Goal: Information Seeking & Learning: Learn about a topic

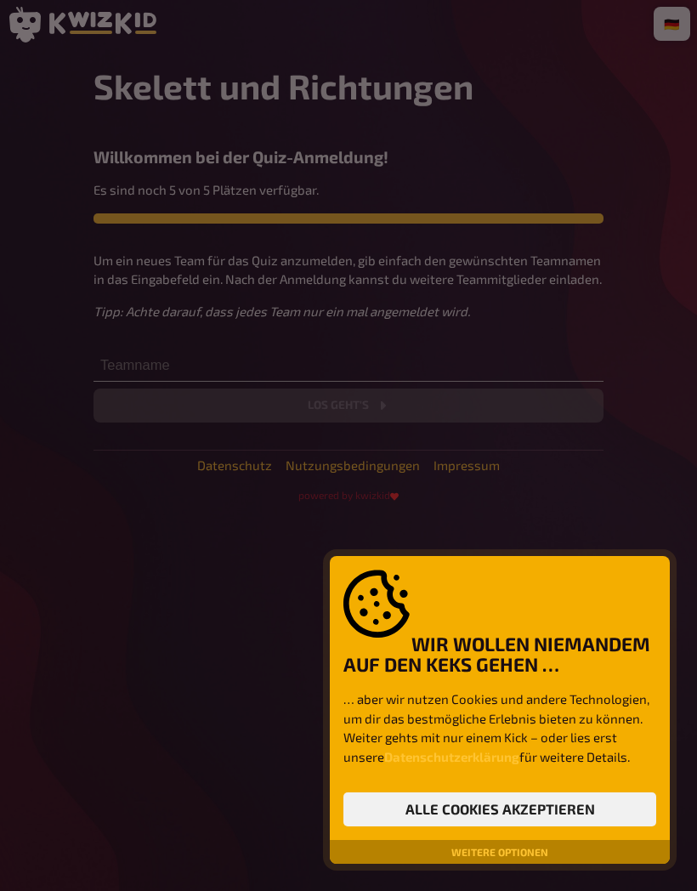
click at [587, 805] on button "Alle Cookies akzeptieren" at bounding box center [500, 810] width 313 height 34
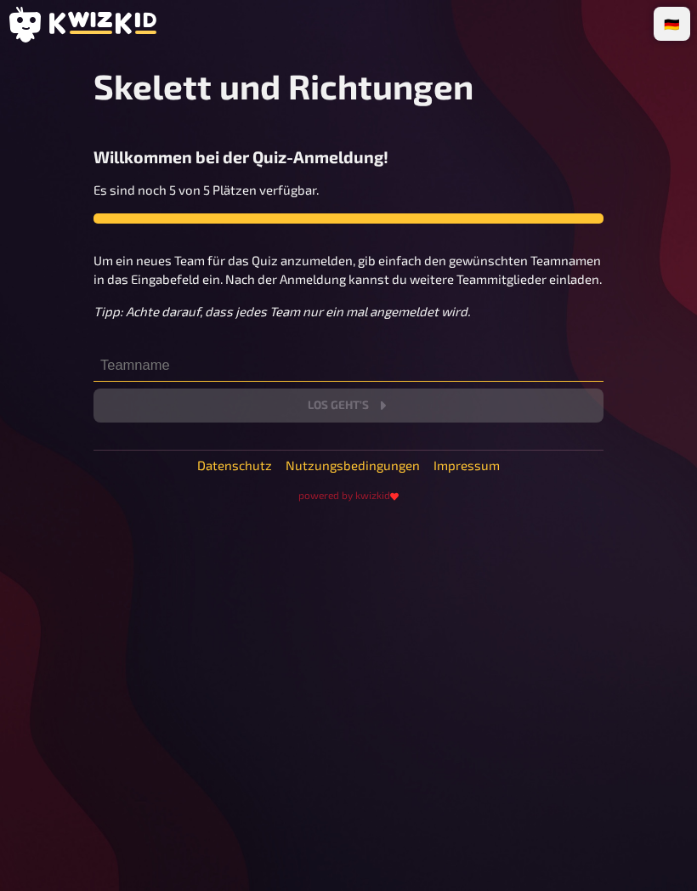
click at [384, 361] on input "text" at bounding box center [349, 365] width 510 height 34
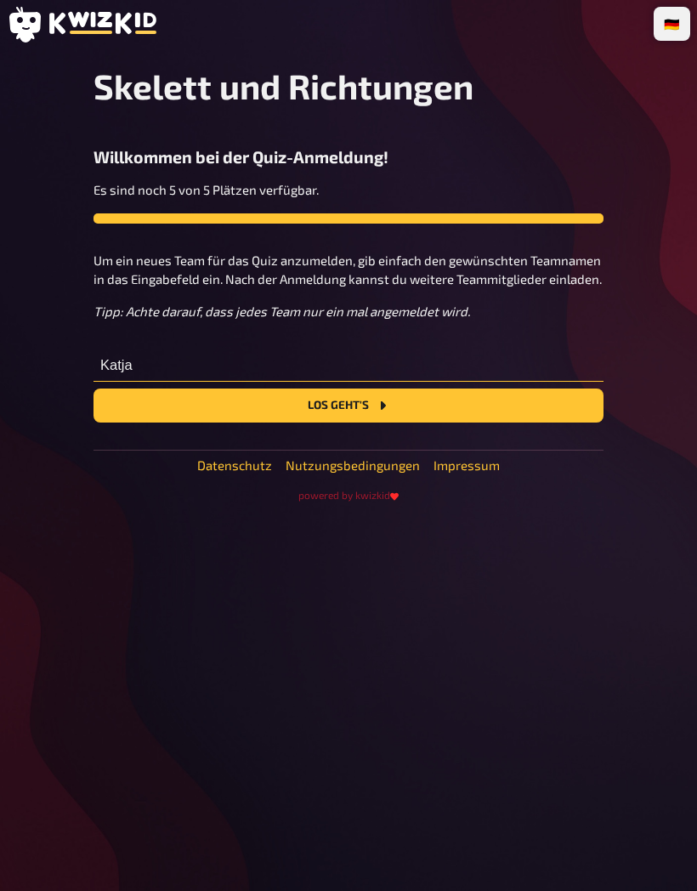
type input "Katja"
click at [418, 413] on button "Los geht's" at bounding box center [349, 406] width 510 height 34
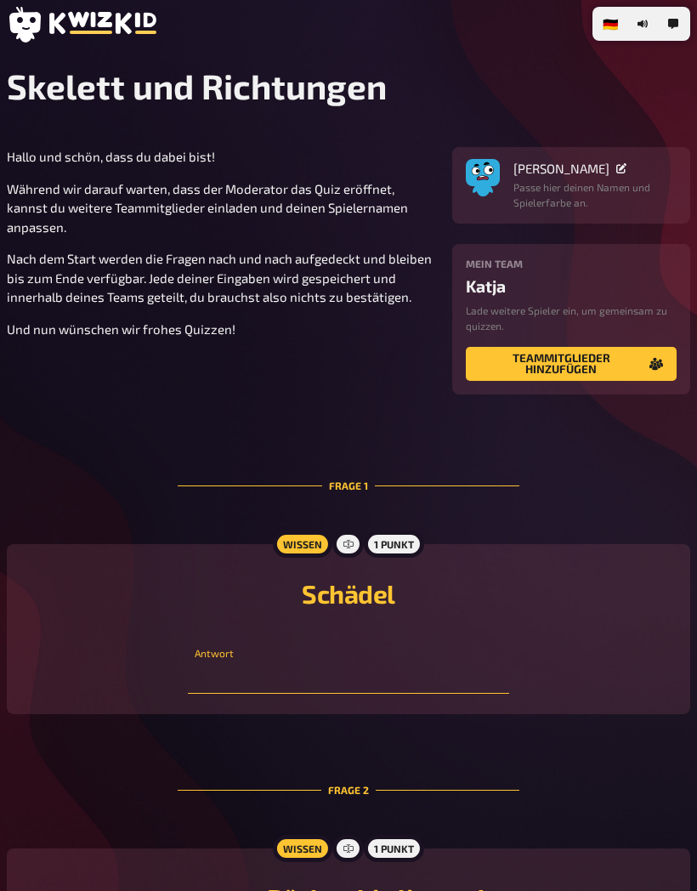
click at [386, 685] on input "text" at bounding box center [349, 677] width 322 height 34
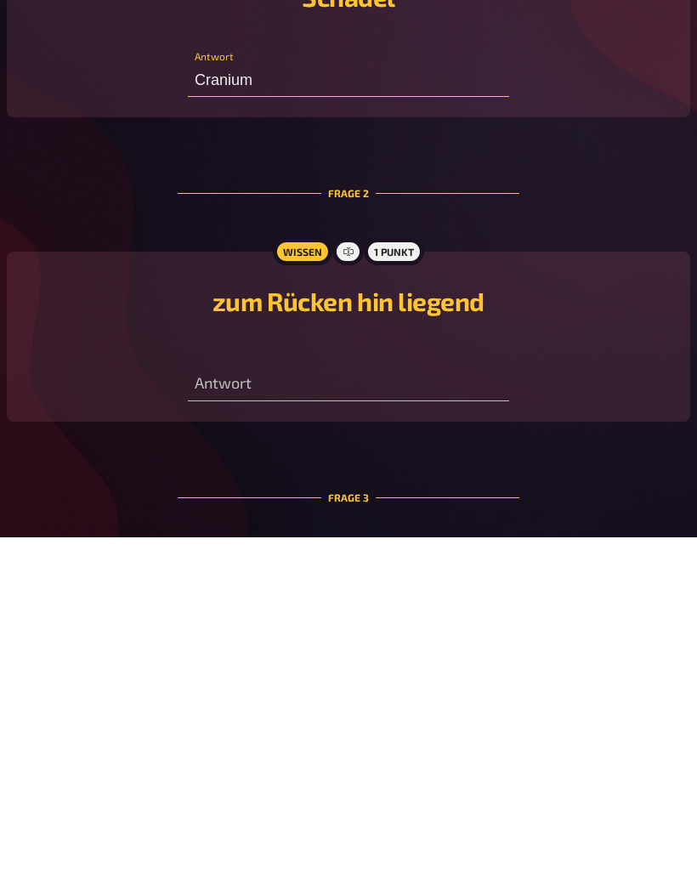
type input "Cranium"
click at [396, 721] on input "text" at bounding box center [349, 738] width 322 height 34
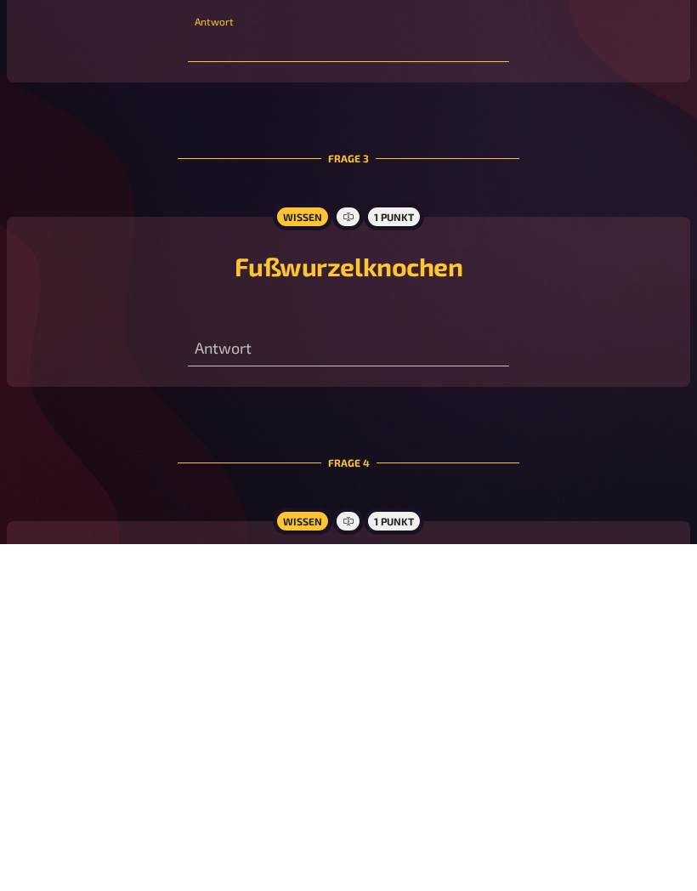
scroll to position [595, 0]
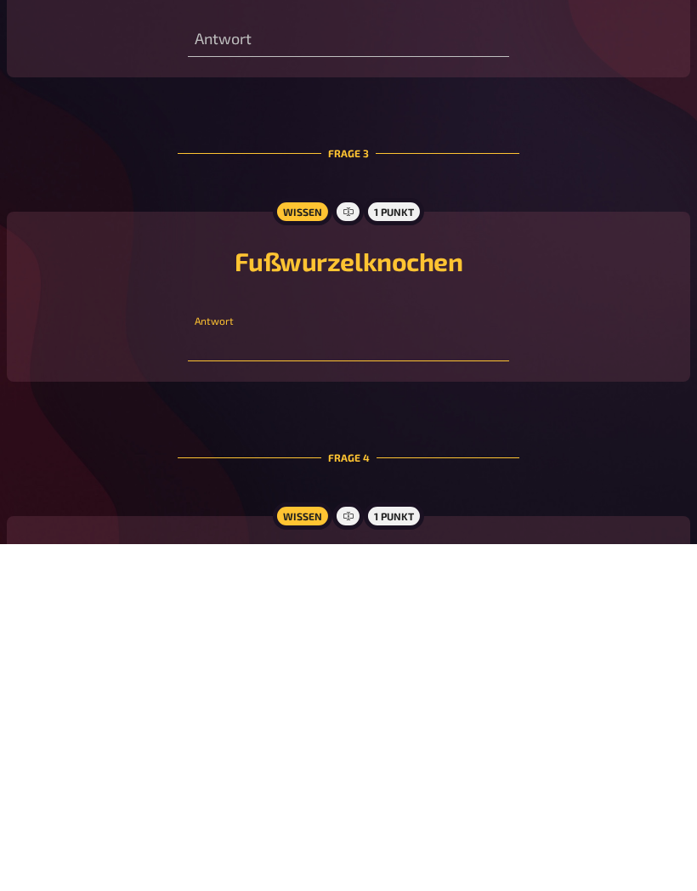
click at [450, 675] on input "text" at bounding box center [349, 692] width 322 height 34
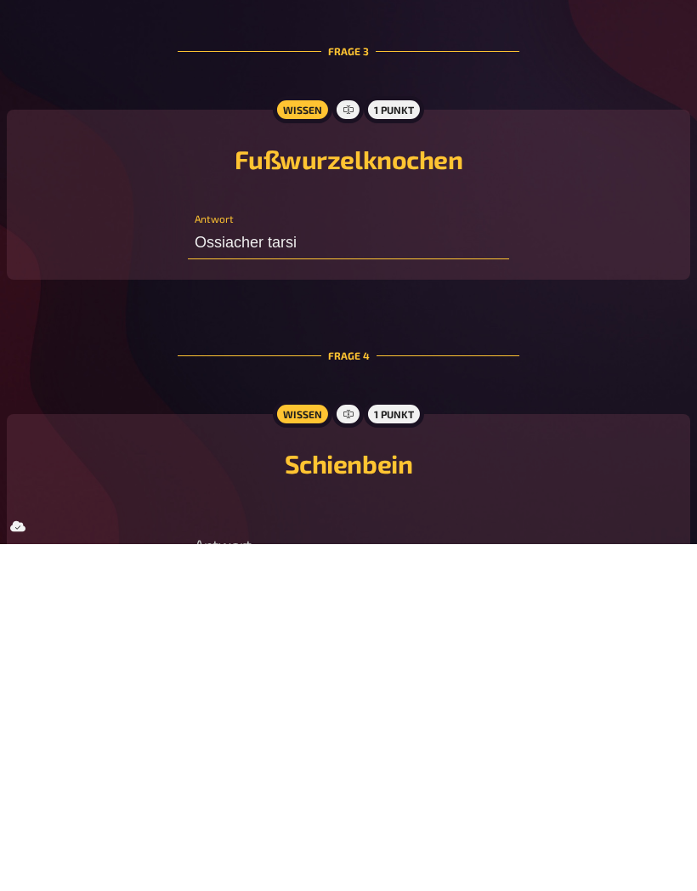
scroll to position [697, 0]
type input "Ossiacher tarsi"
click at [401, 877] on input "text" at bounding box center [349, 894] width 322 height 34
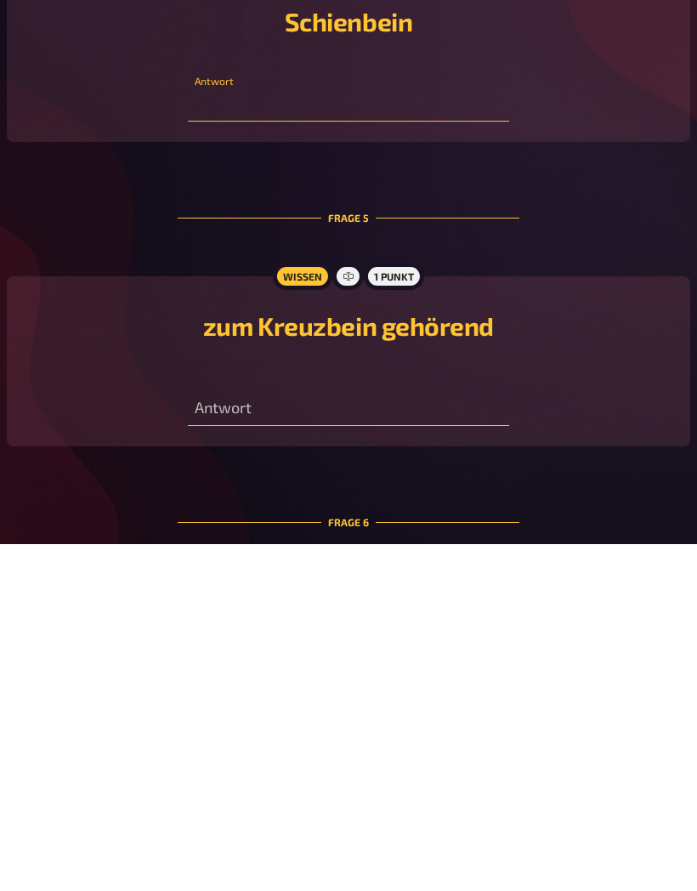
scroll to position [1169, 0]
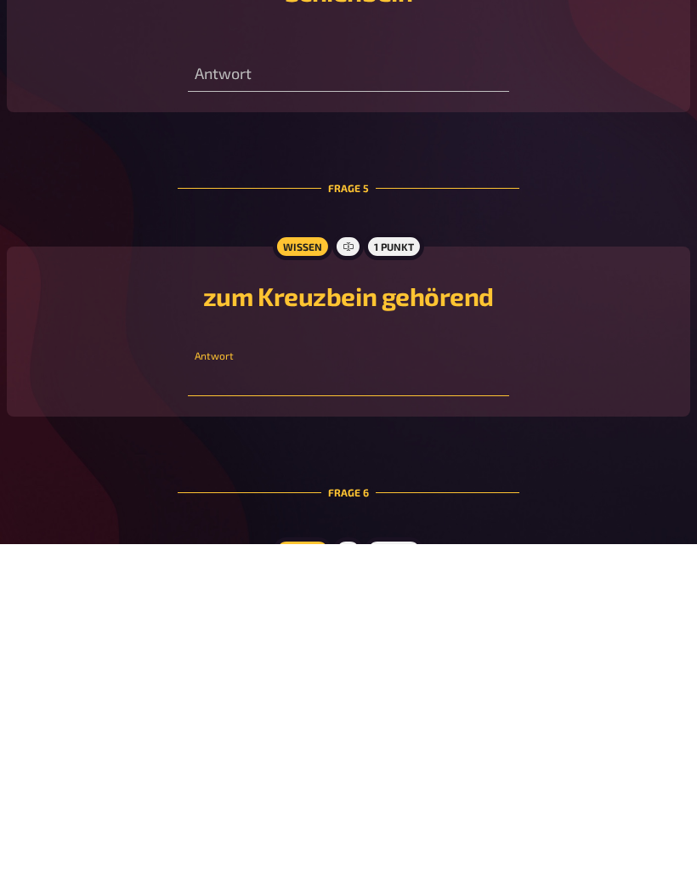
click at [459, 709] on input "text" at bounding box center [349, 726] width 322 height 34
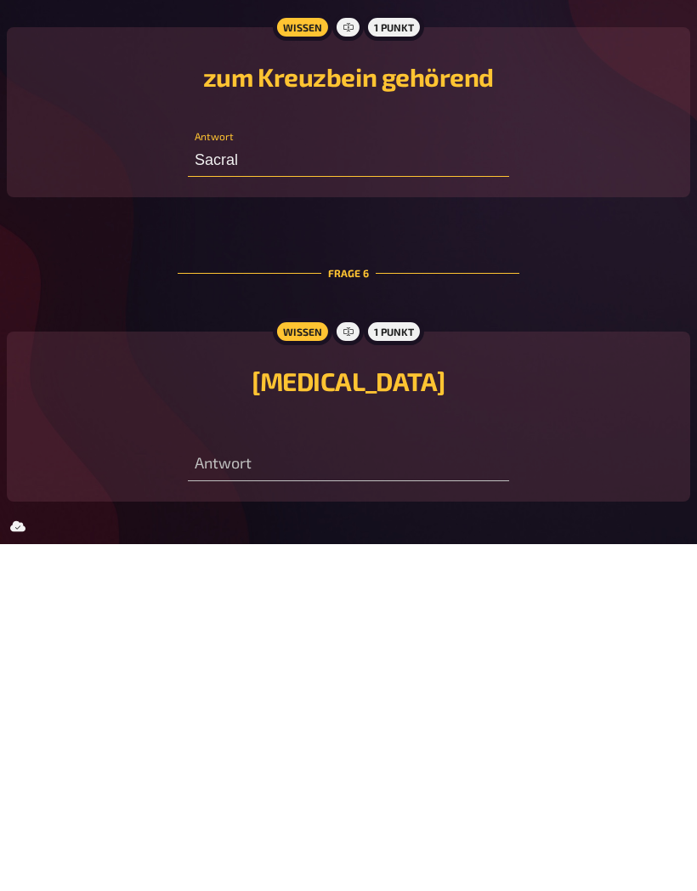
scroll to position [1398, 0]
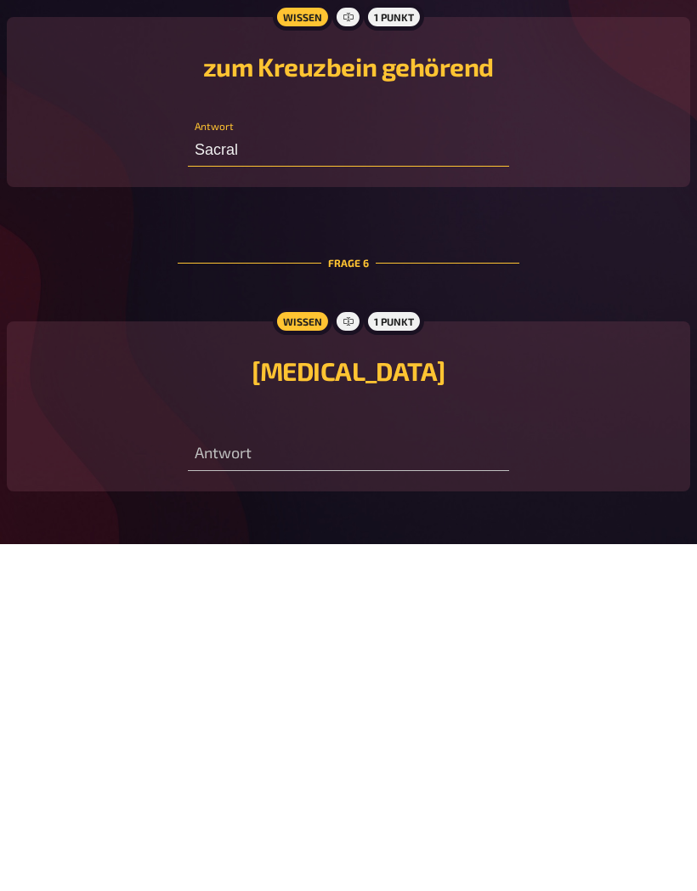
type input "Sacral"
click at [424, 784] on input "text" at bounding box center [349, 801] width 322 height 34
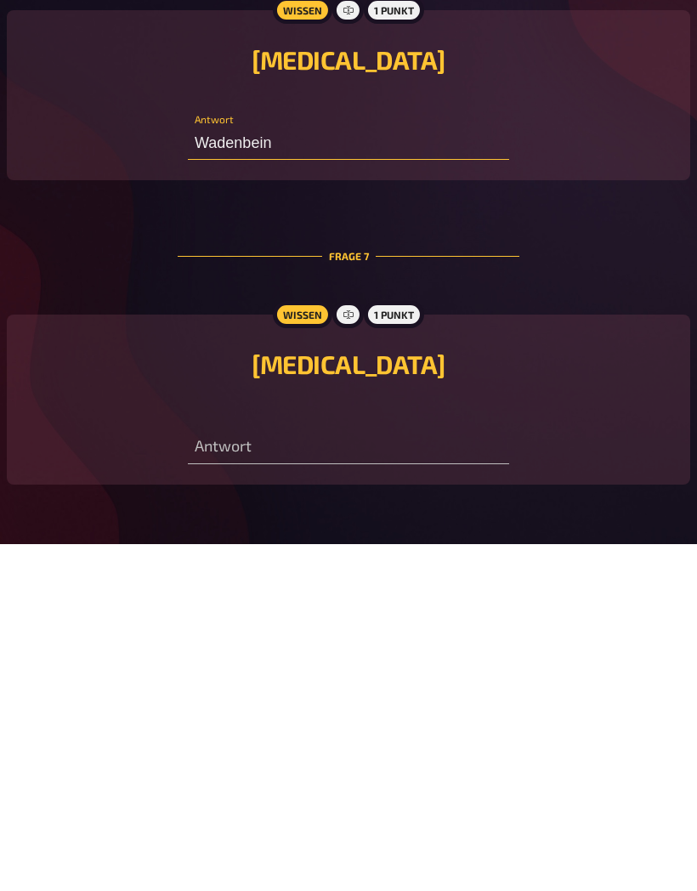
scroll to position [1722, 0]
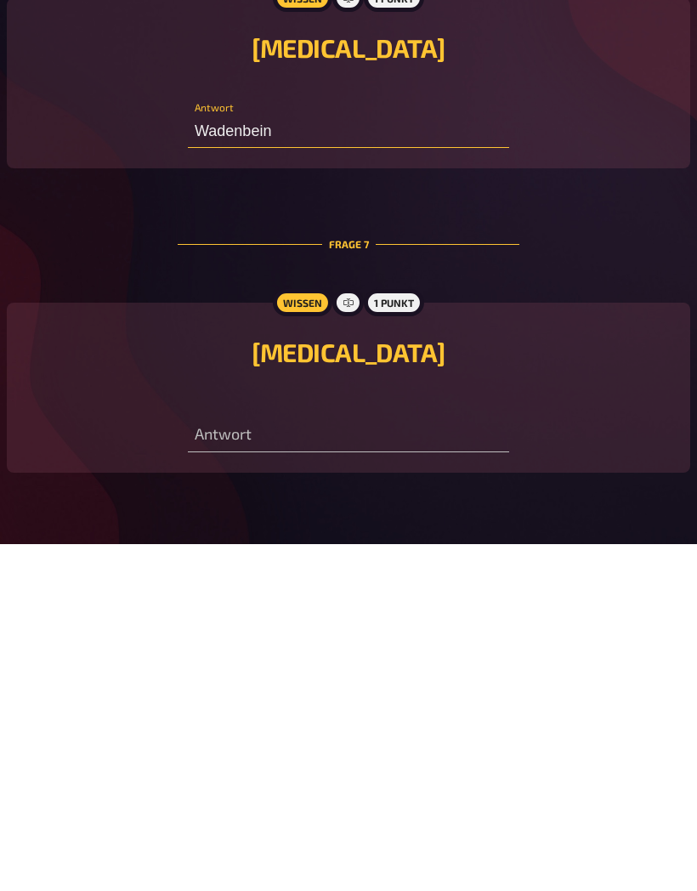
type input "Wadenbein"
click at [447, 766] on input "text" at bounding box center [349, 783] width 322 height 34
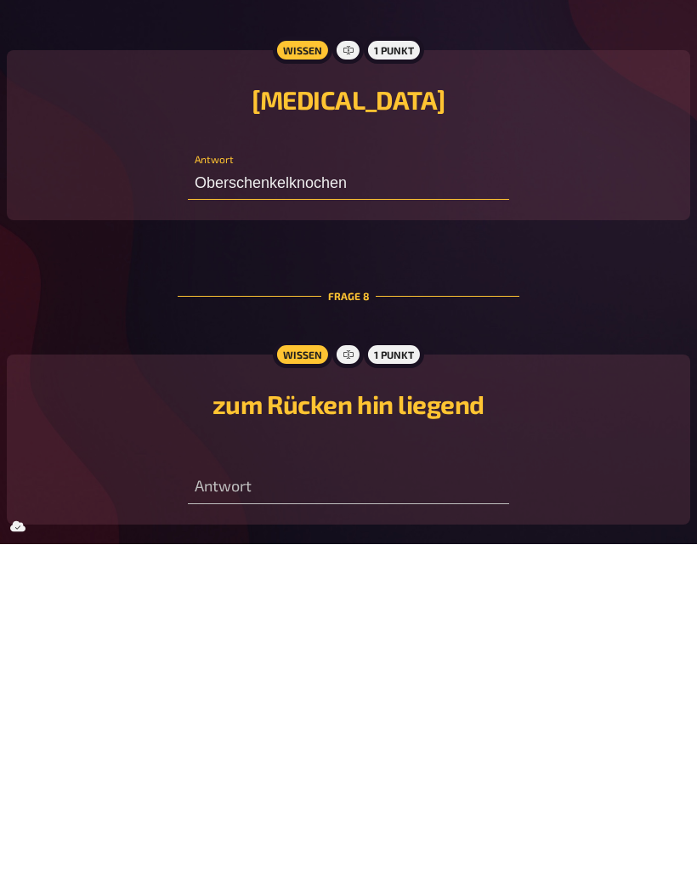
scroll to position [1983, 0]
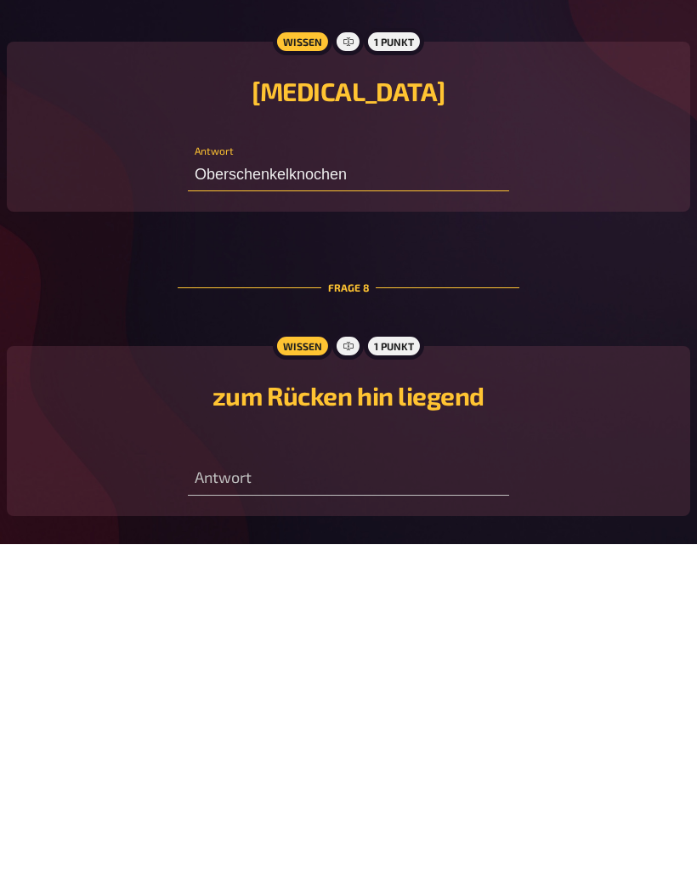
type input "Oberschenkelknochen"
click at [422, 809] on input "text" at bounding box center [349, 826] width 322 height 34
type input "D"
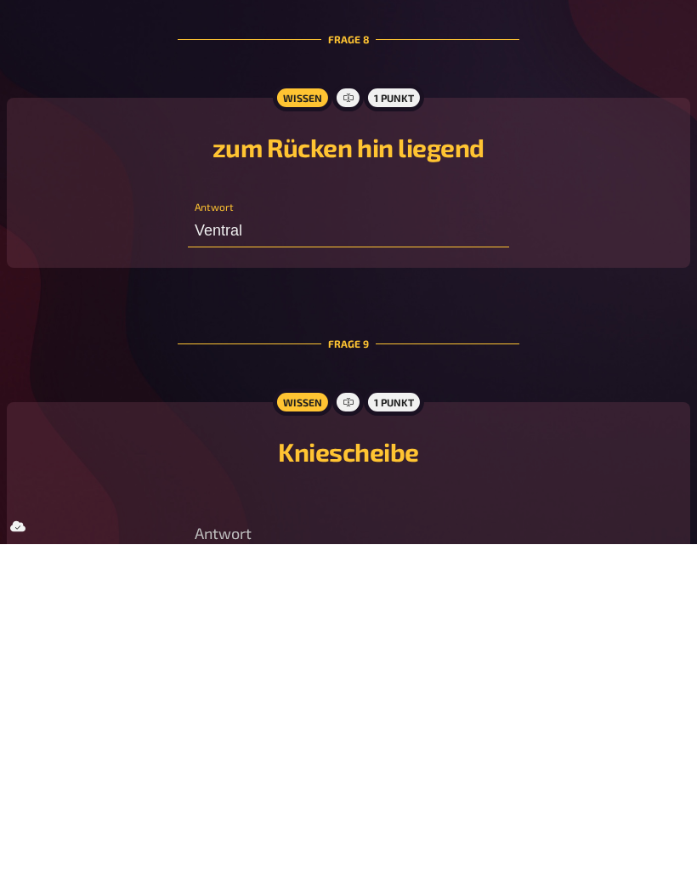
scroll to position [2234, 0]
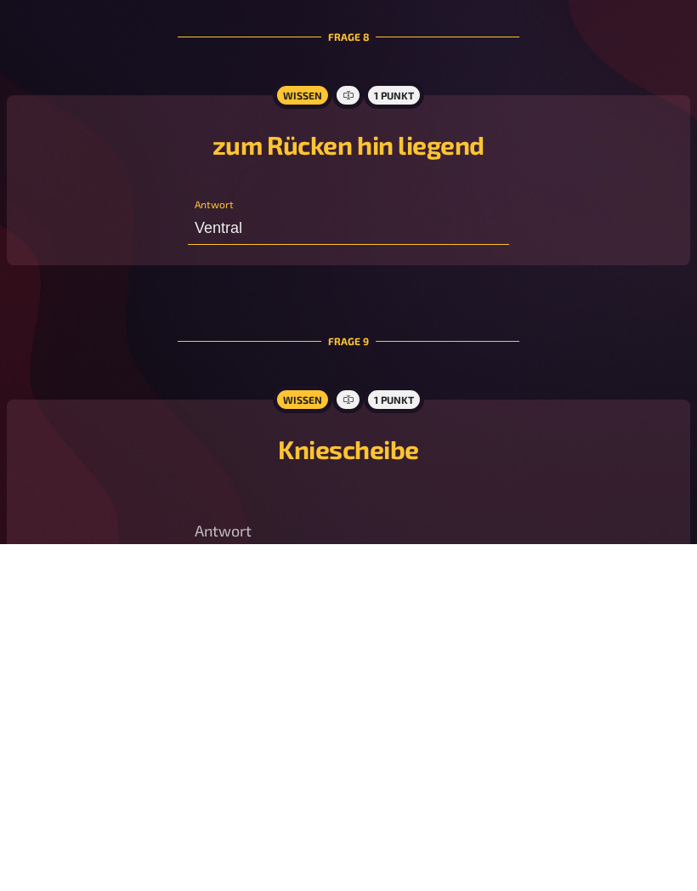
type input "Ventral"
click at [407, 862] on input "text" at bounding box center [349, 879] width 322 height 34
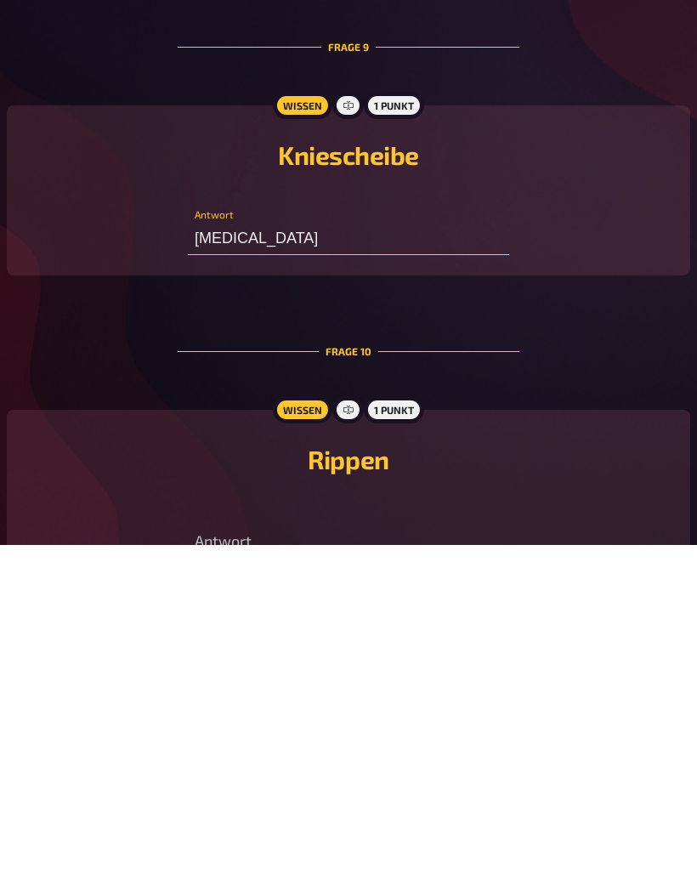
type input "[MEDICAL_DATA]"
click at [416, 873] on input "text" at bounding box center [349, 890] width 322 height 34
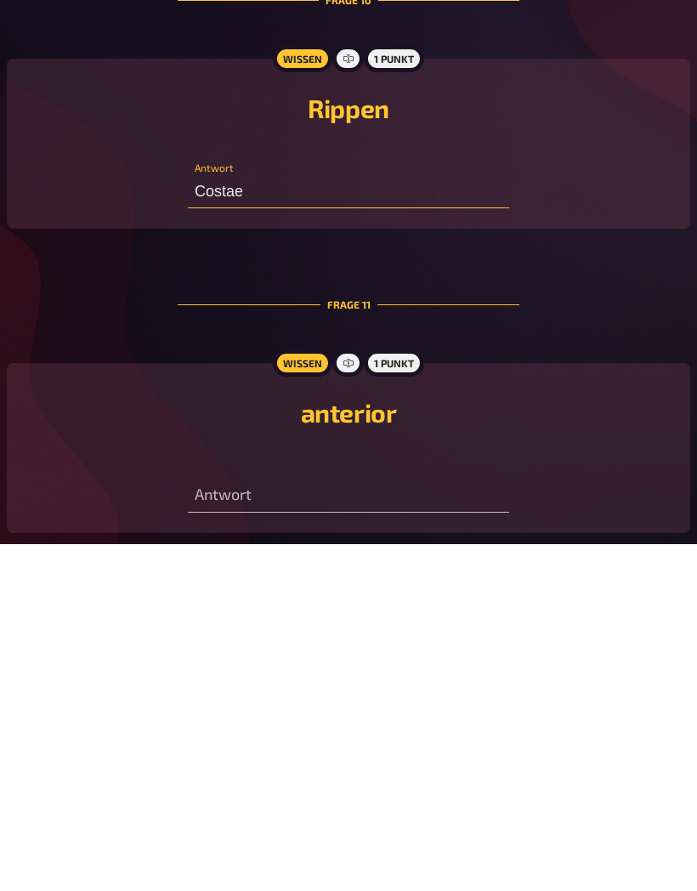
scroll to position [2897, 0]
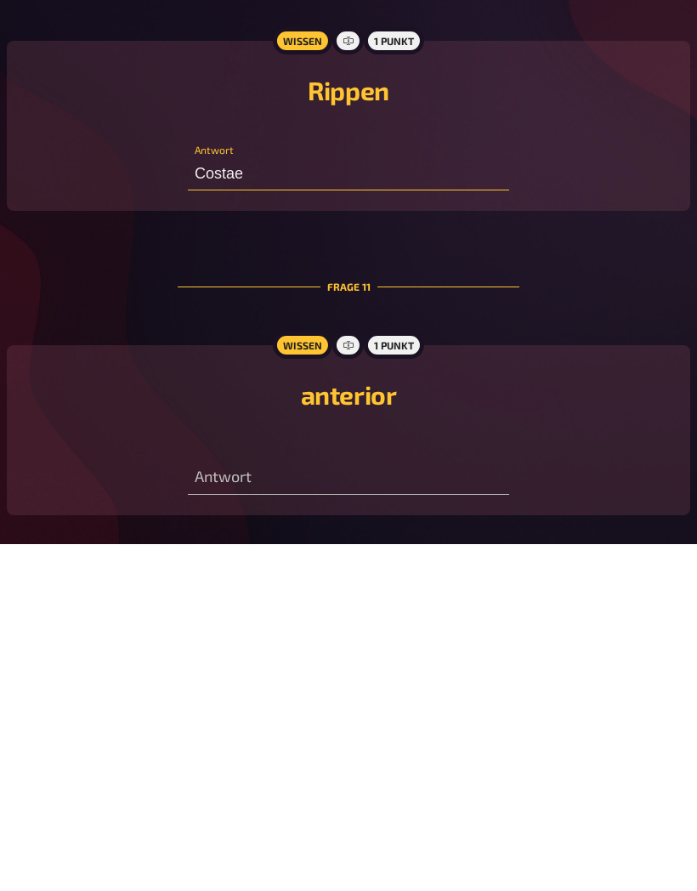
type input "Costae"
click at [367, 808] on input "text" at bounding box center [349, 825] width 322 height 34
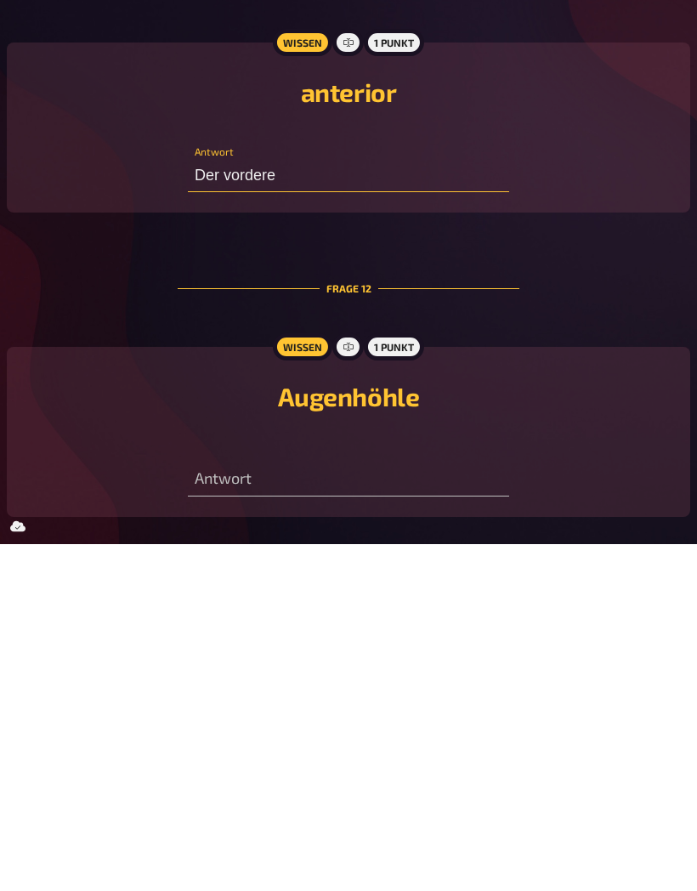
scroll to position [3200, 0]
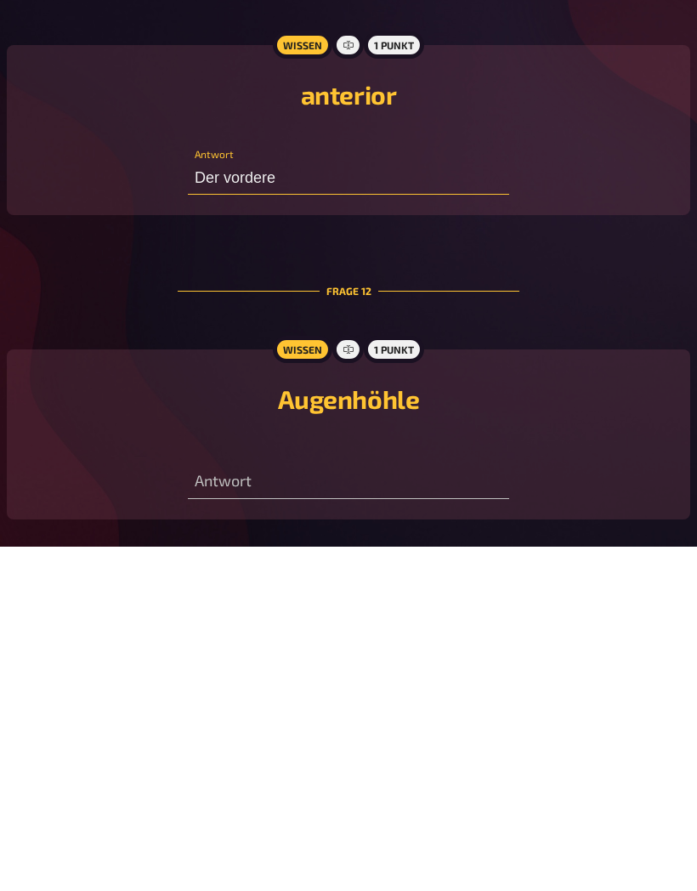
type input "Der vordere"
click at [437, 810] on input "text" at bounding box center [349, 827] width 322 height 34
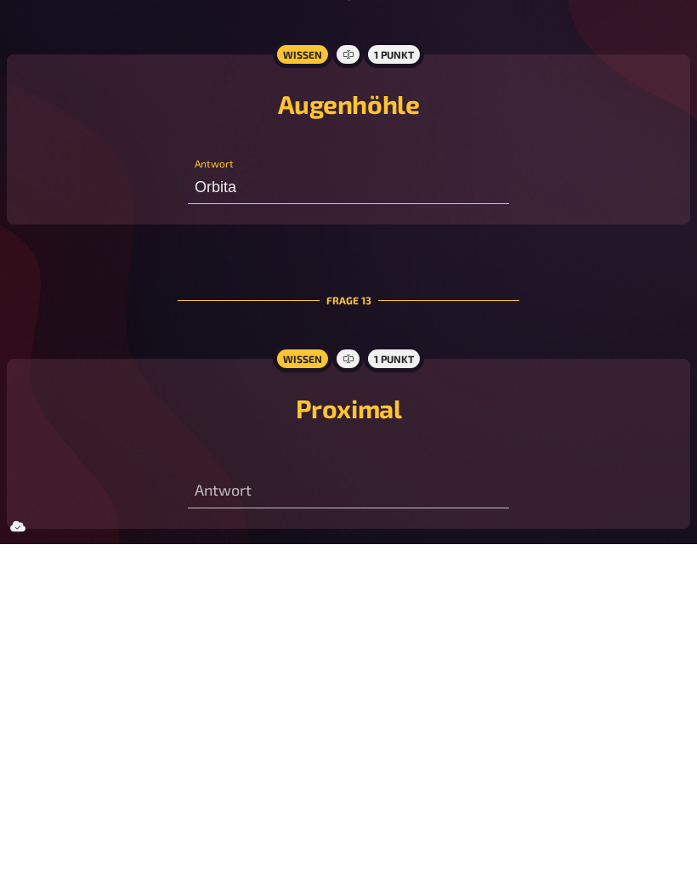
scroll to position [3493, 0]
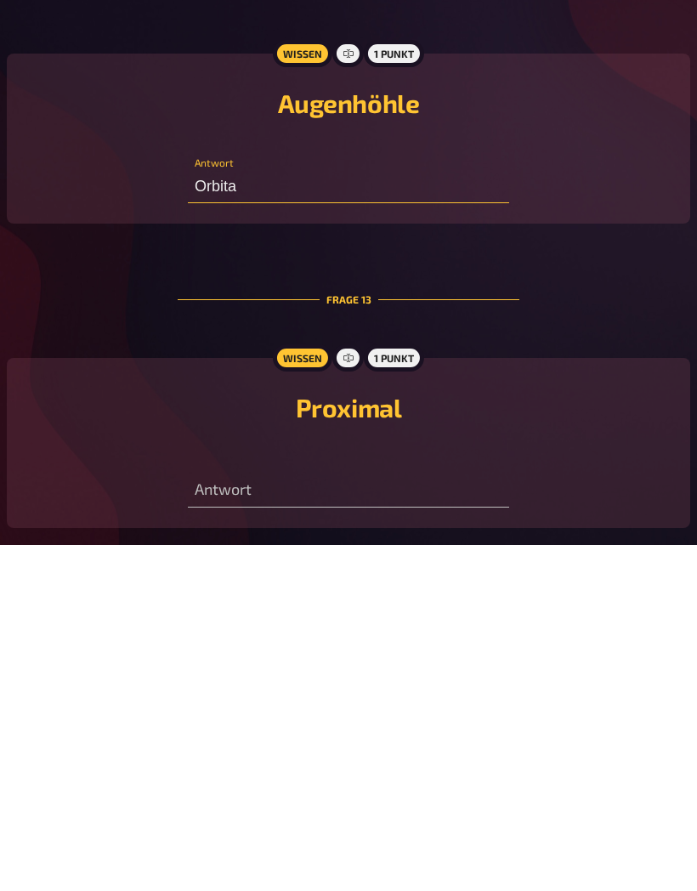
type input "Orbita"
click at [407, 821] on input "text" at bounding box center [349, 838] width 322 height 34
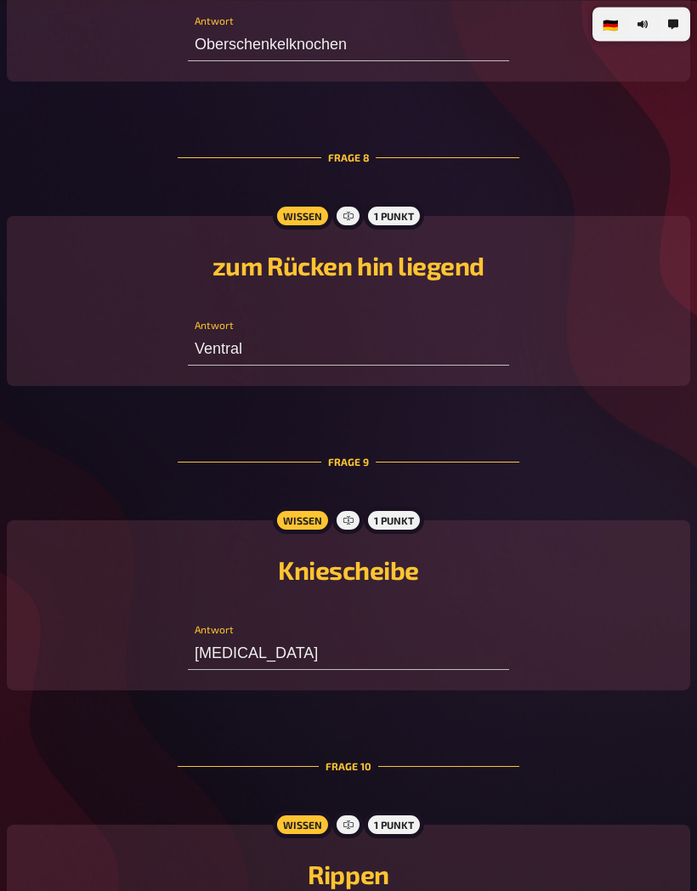
scroll to position [2459, 0]
type input "Zum [PERSON_NAME] Hin"
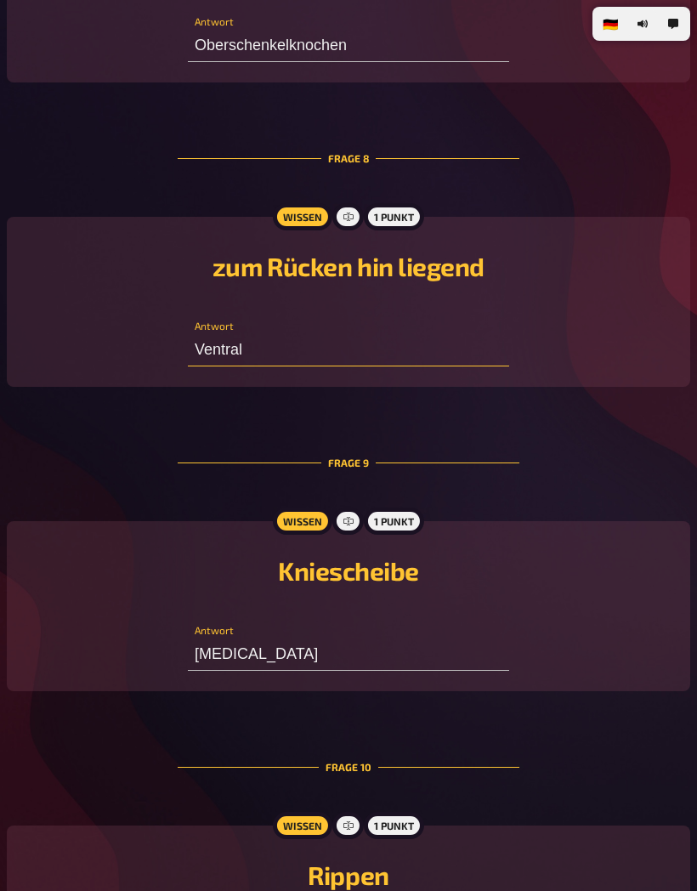
click at [399, 367] on input "Ventral" at bounding box center [349, 350] width 322 height 34
type input "V"
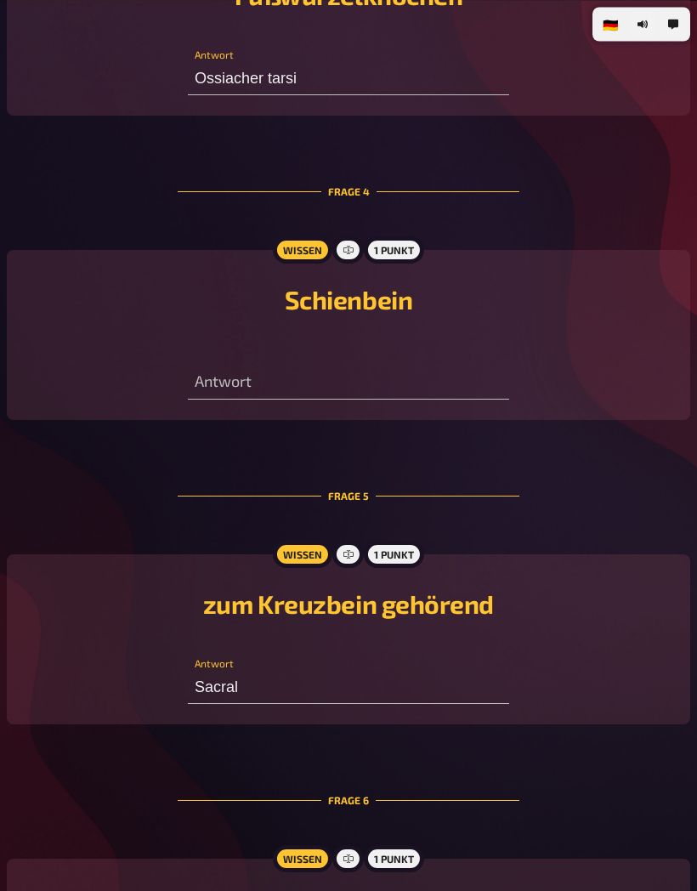
scroll to position [1175, 0]
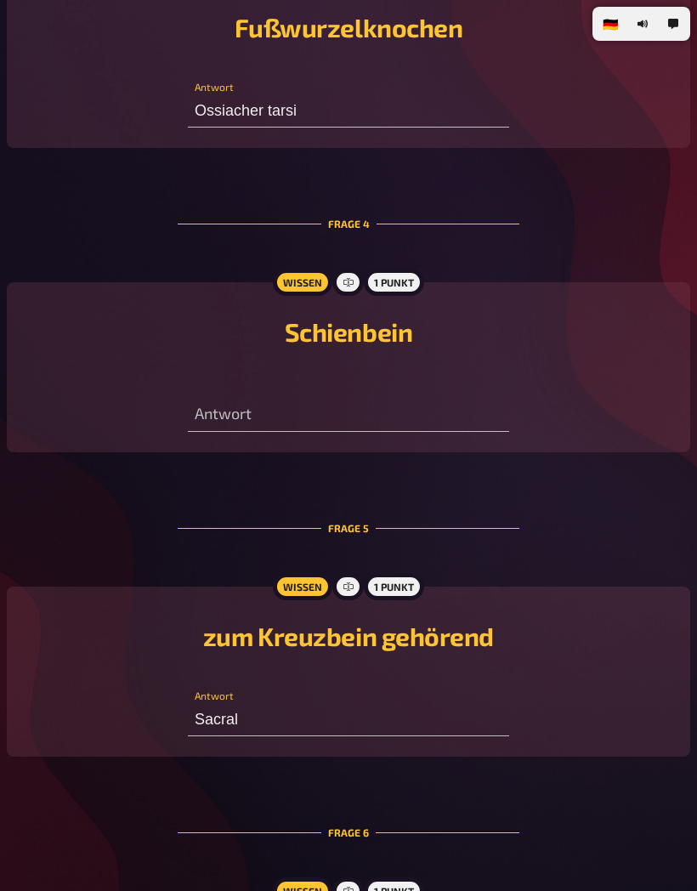
type input "Dorsal"
click at [460, 414] on input "text" at bounding box center [349, 415] width 322 height 34
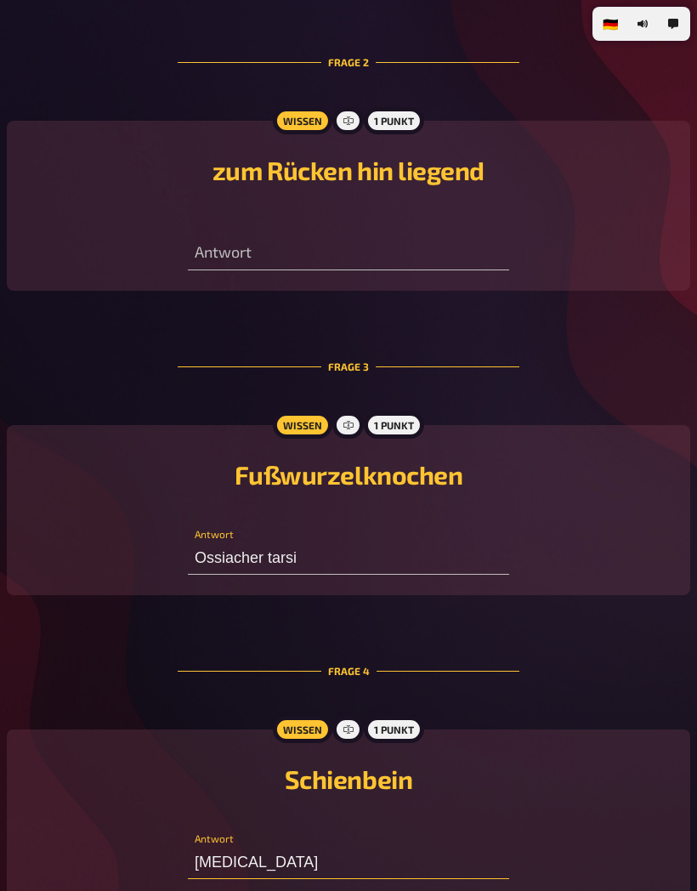
scroll to position [726, 0]
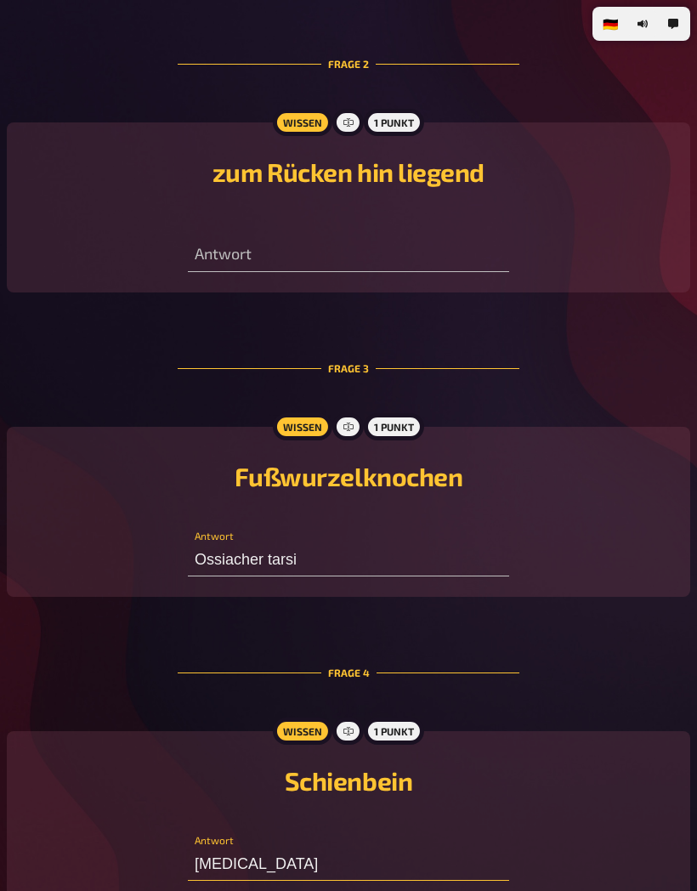
type input "[MEDICAL_DATA]"
click at [434, 271] on input "text" at bounding box center [349, 255] width 322 height 34
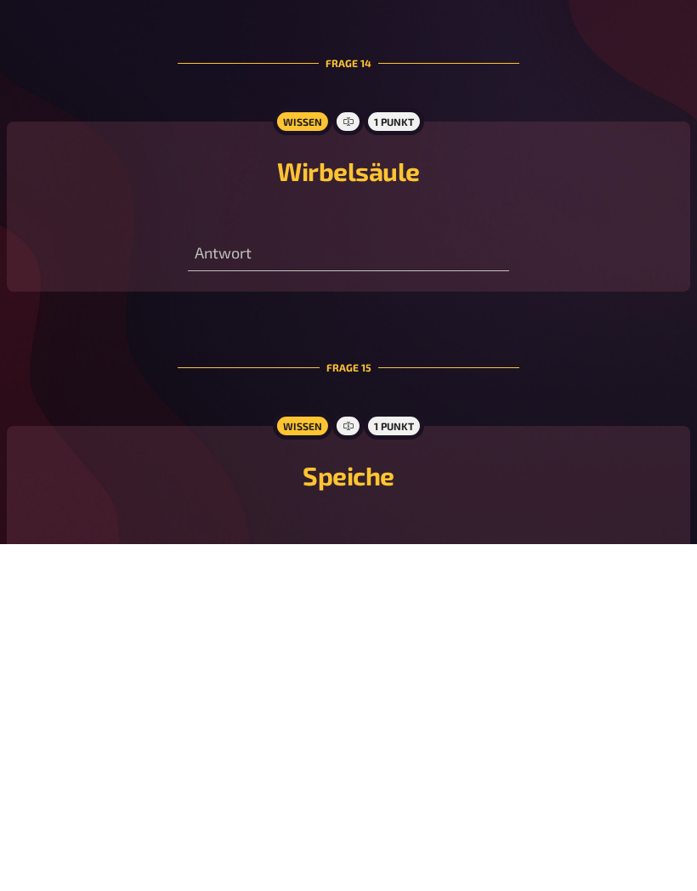
scroll to position [4043, 0]
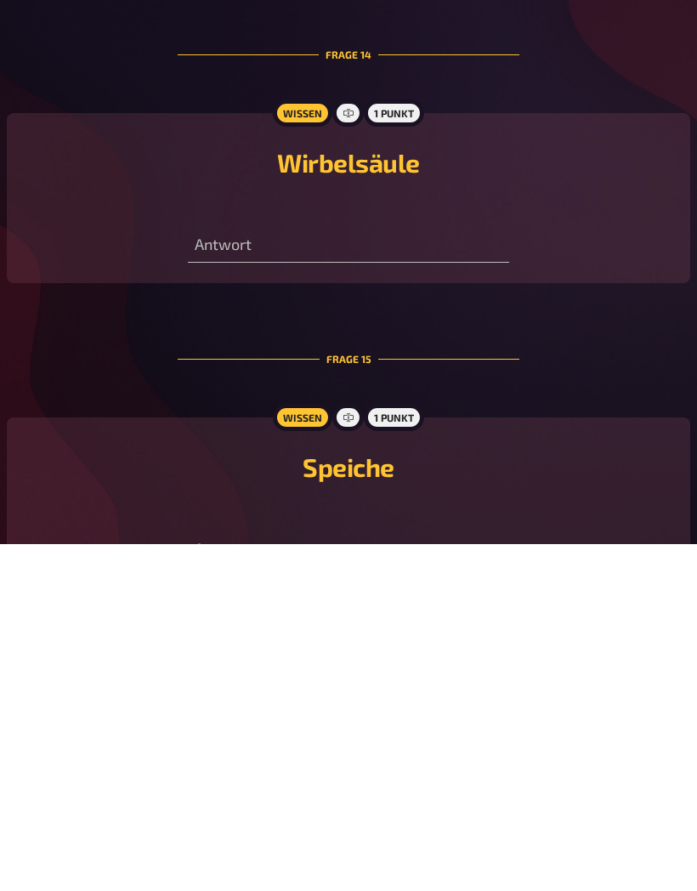
type input "Distal"
click at [462, 576] on input "text" at bounding box center [349, 593] width 322 height 34
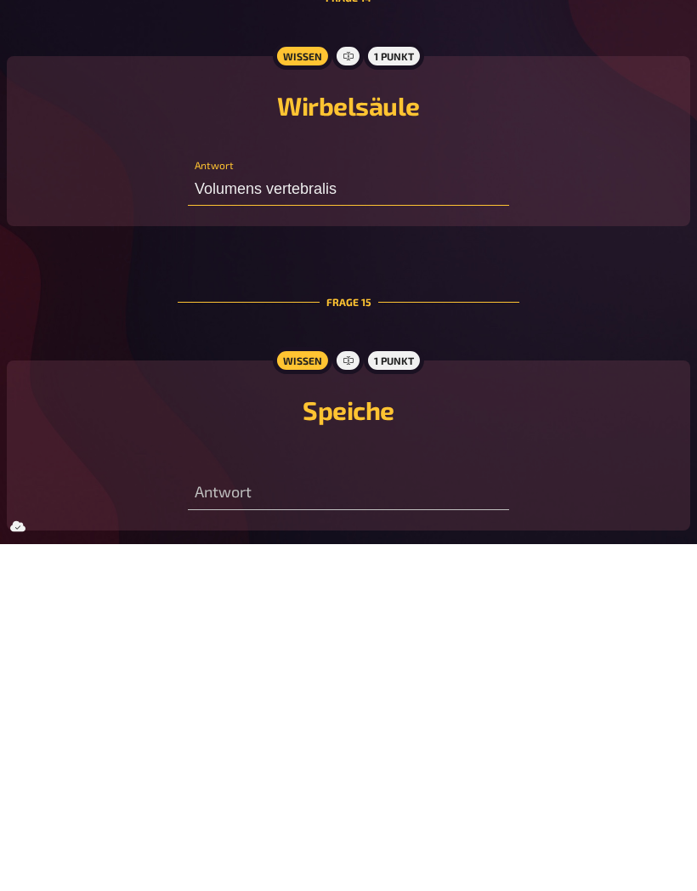
scroll to position [4190, 0]
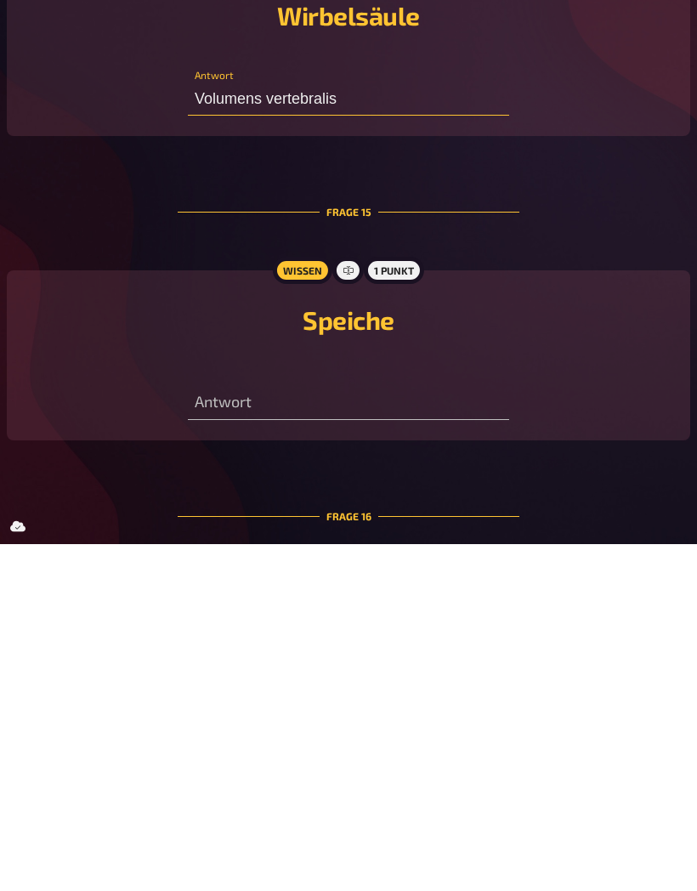
type input "Volumens vertebralis"
click at [438, 733] on input "text" at bounding box center [349, 750] width 322 height 34
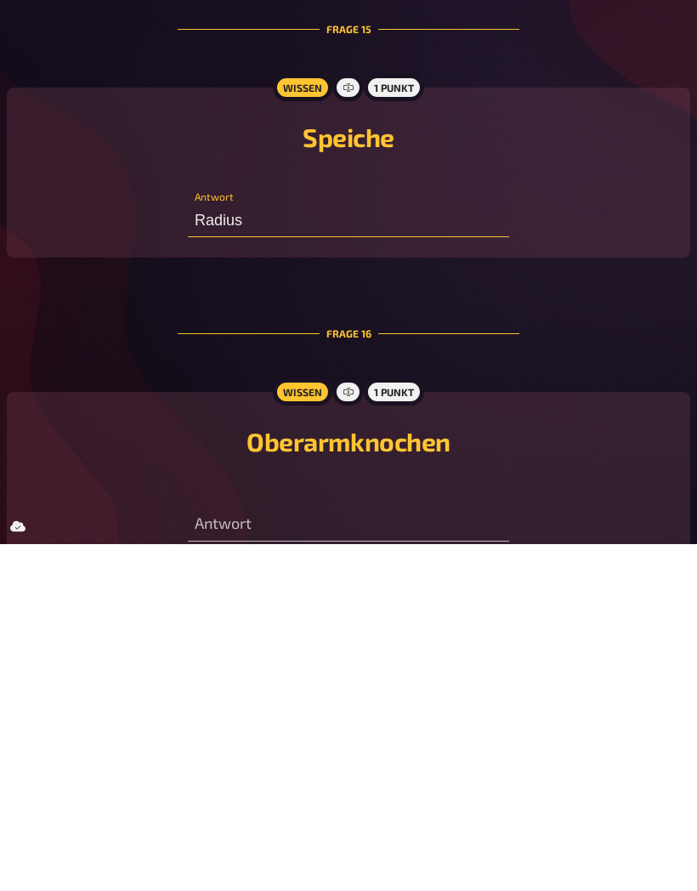
scroll to position [4405, 0]
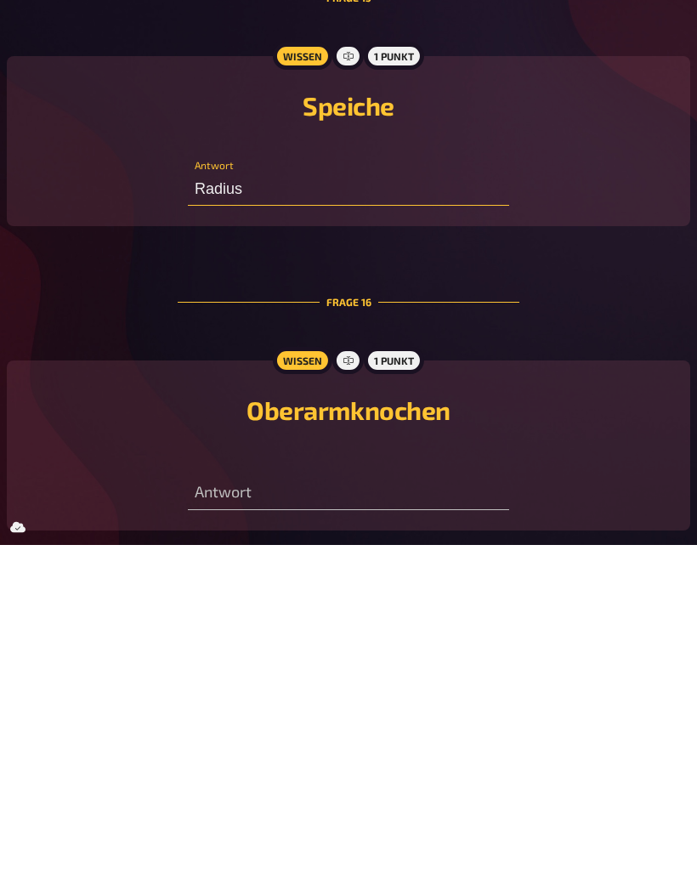
type input "Radius"
click at [417, 823] on input "text" at bounding box center [349, 840] width 322 height 34
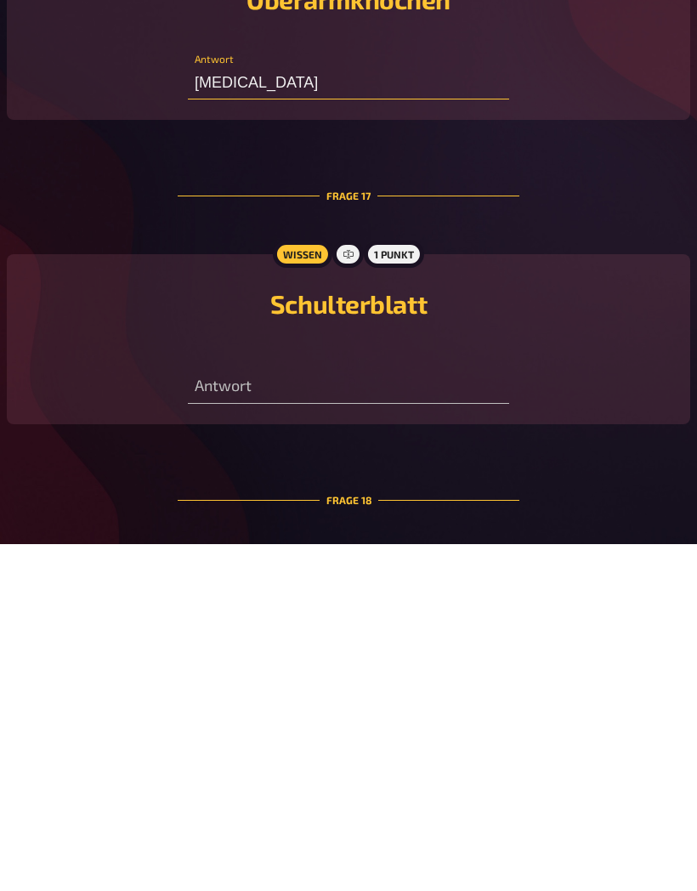
scroll to position [4849, 0]
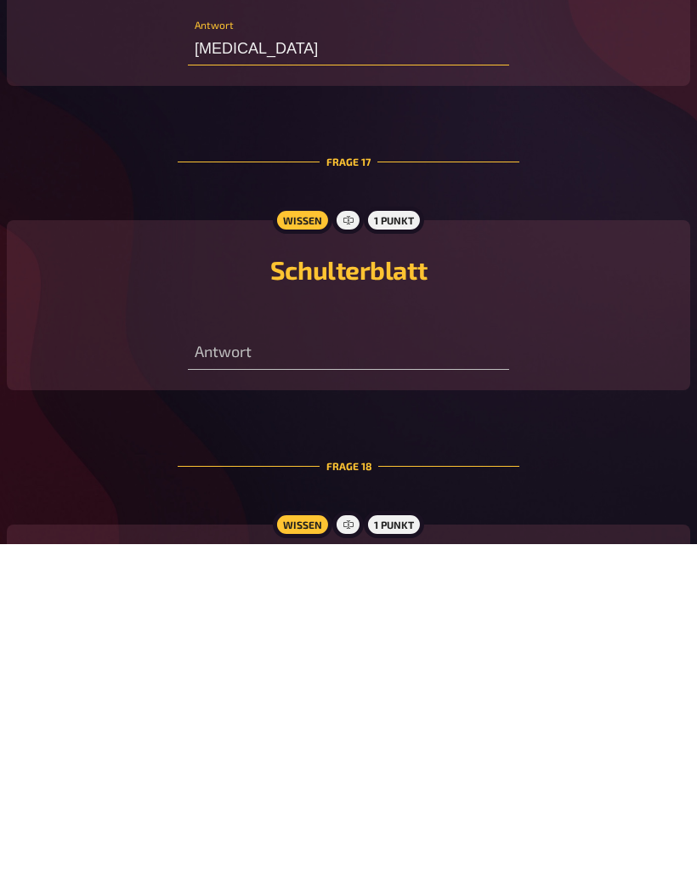
type input "[MEDICAL_DATA]"
click at [459, 683] on input "text" at bounding box center [349, 700] width 322 height 34
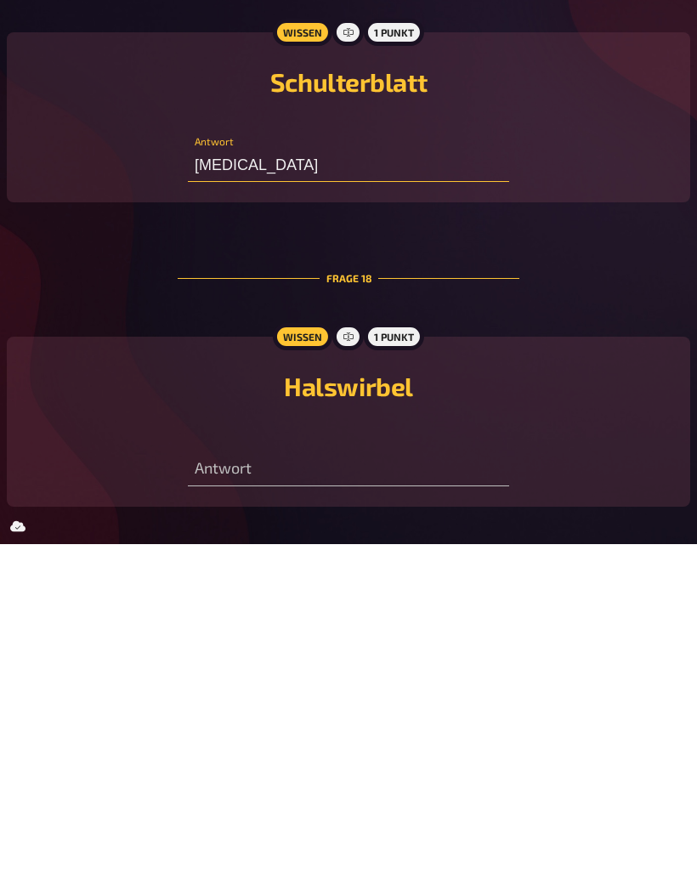
scroll to position [5039, 0]
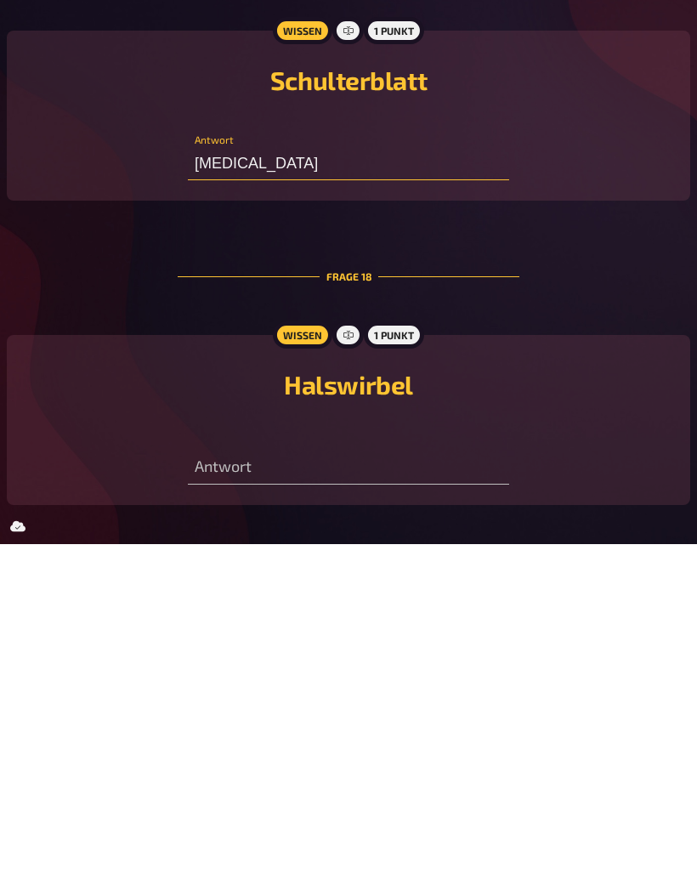
type input "[MEDICAL_DATA]"
click at [420, 798] on input "text" at bounding box center [349, 815] width 322 height 34
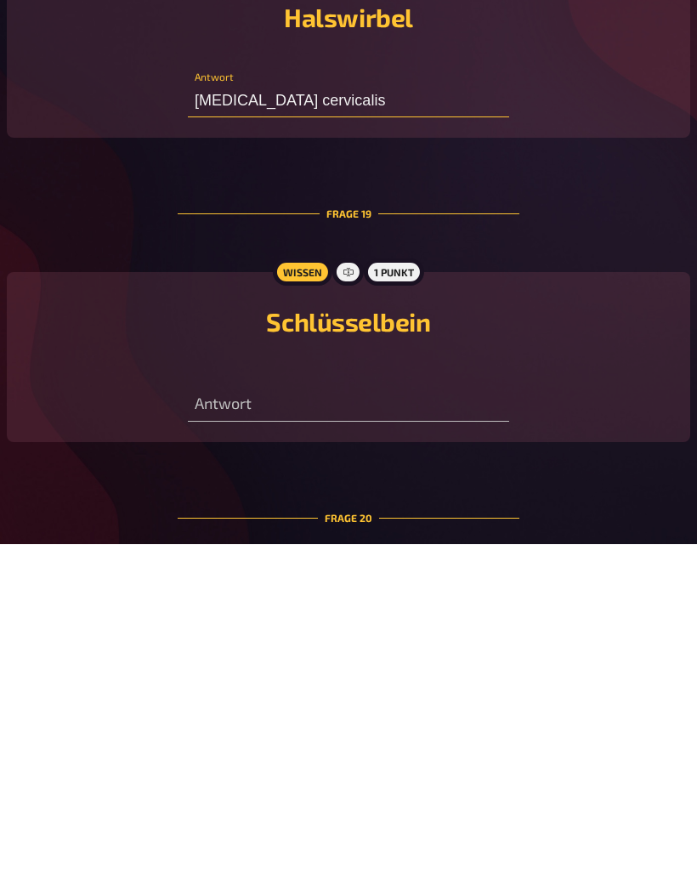
scroll to position [5447, 0]
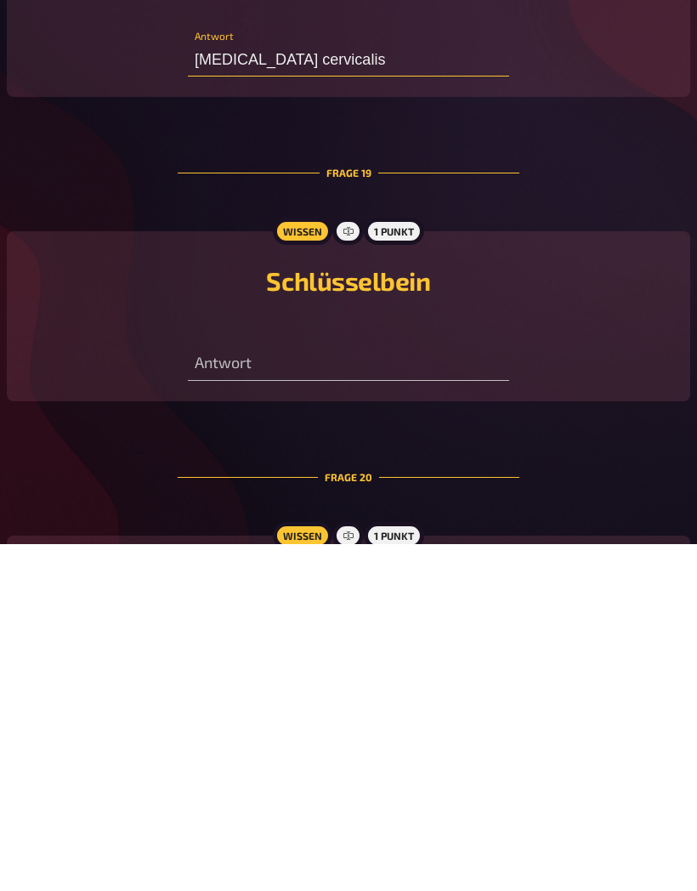
type input "[MEDICAL_DATA] cervicalis"
click at [440, 694] on input "text" at bounding box center [349, 711] width 322 height 34
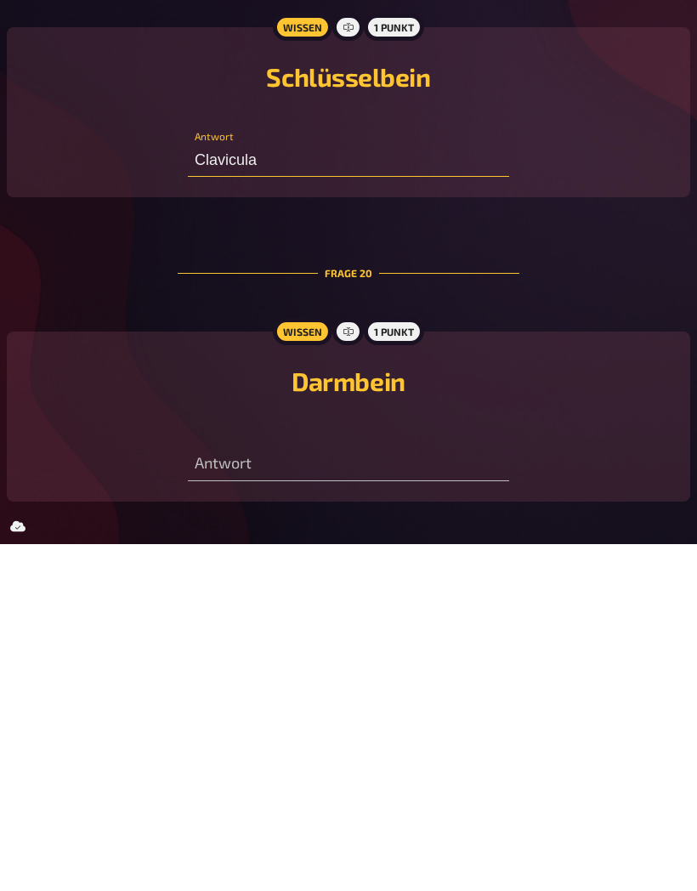
scroll to position [5661, 0]
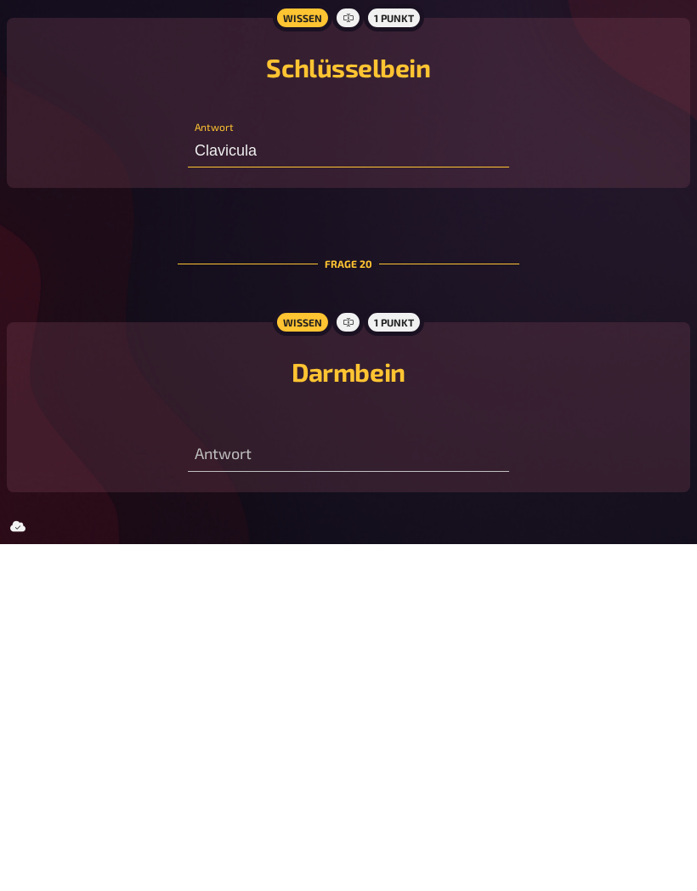
type input "Clavicula"
click at [447, 785] on input "text" at bounding box center [349, 802] width 322 height 34
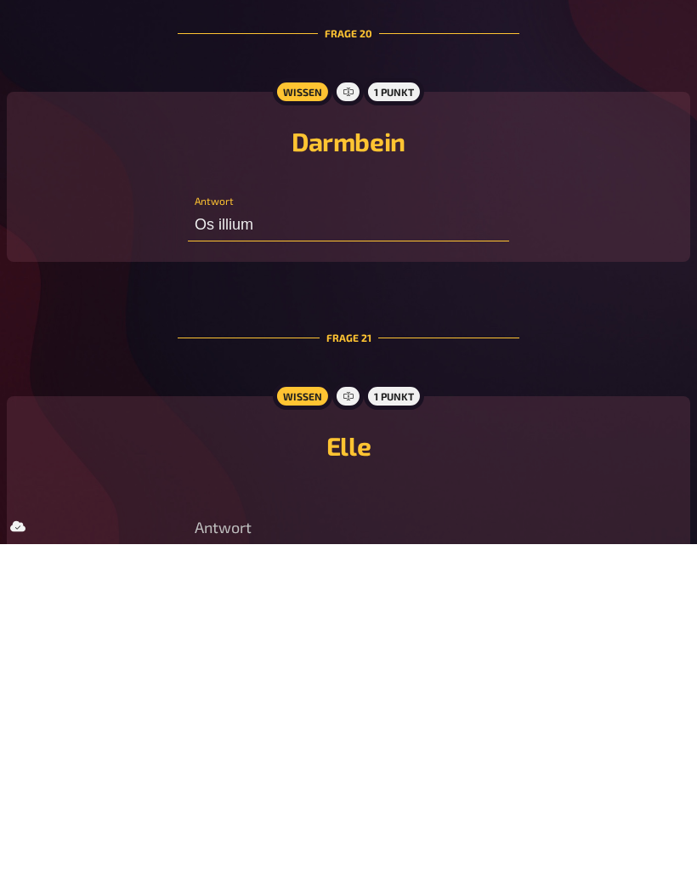
type input "Os illium"
click at [433, 859] on input "text" at bounding box center [349, 876] width 322 height 34
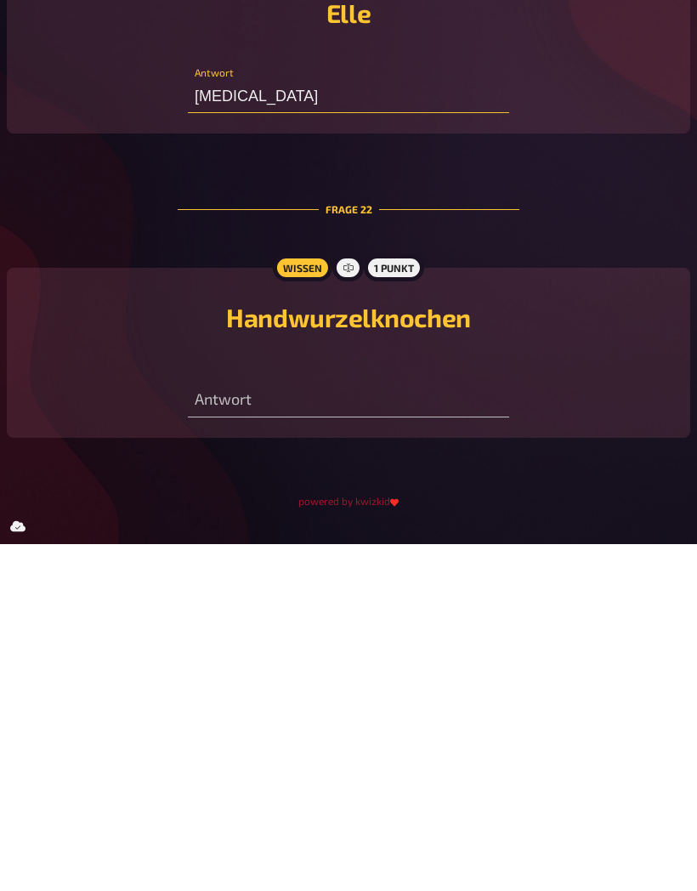
scroll to position [6412, 0]
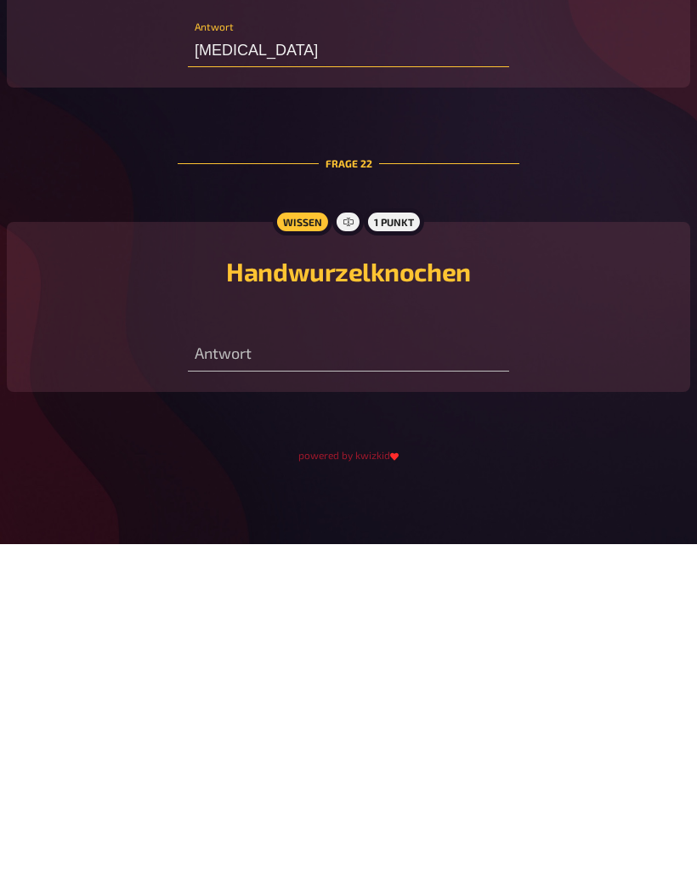
type input "[MEDICAL_DATA]"
click at [432, 685] on input "text" at bounding box center [349, 702] width 322 height 34
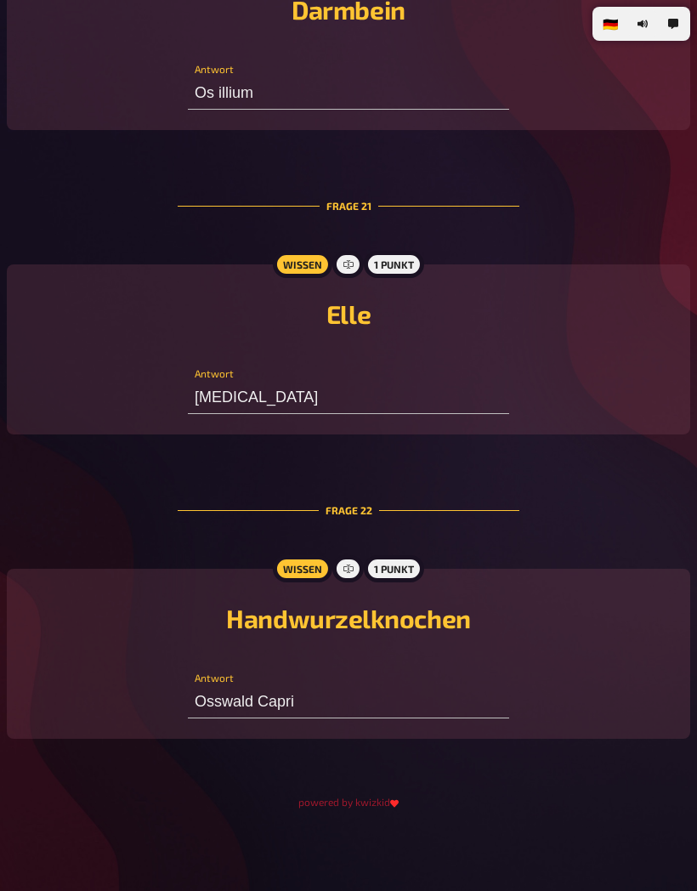
scroll to position [6412, 0]
click at [427, 695] on input "Osswald Capri" at bounding box center [349, 702] width 322 height 34
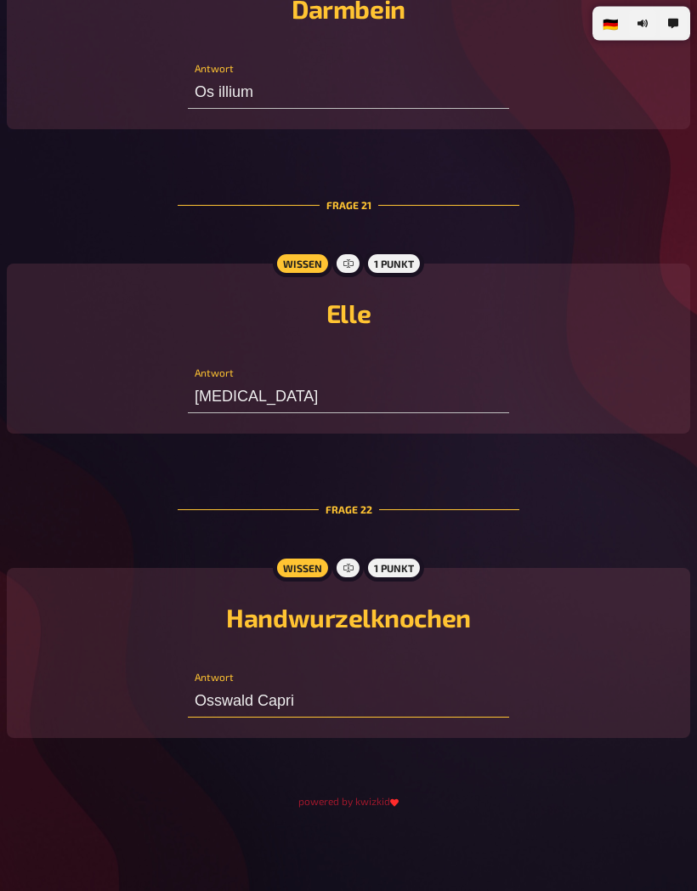
scroll to position [6412, 0]
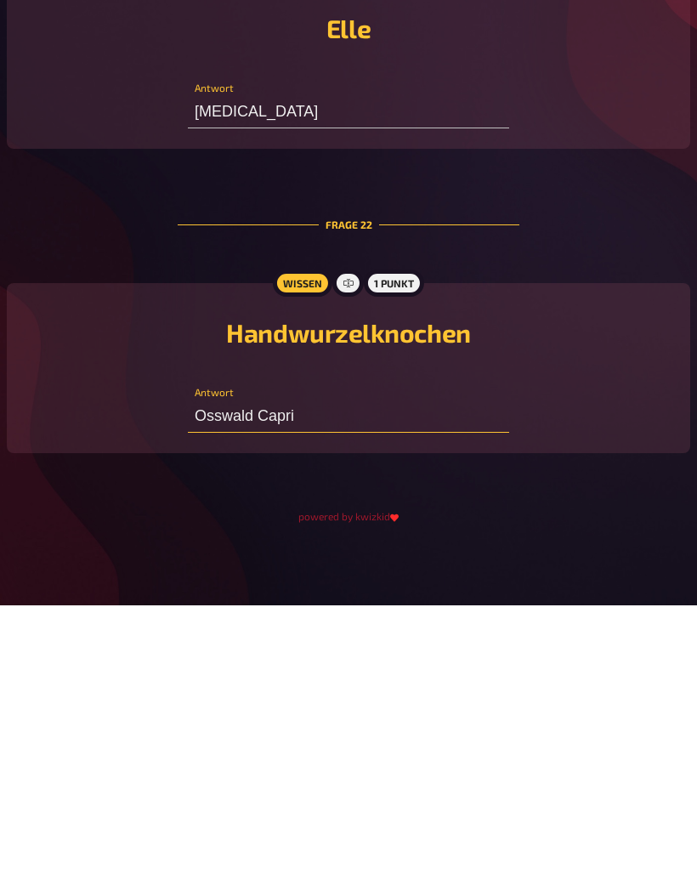
type input "Osswald Capri"
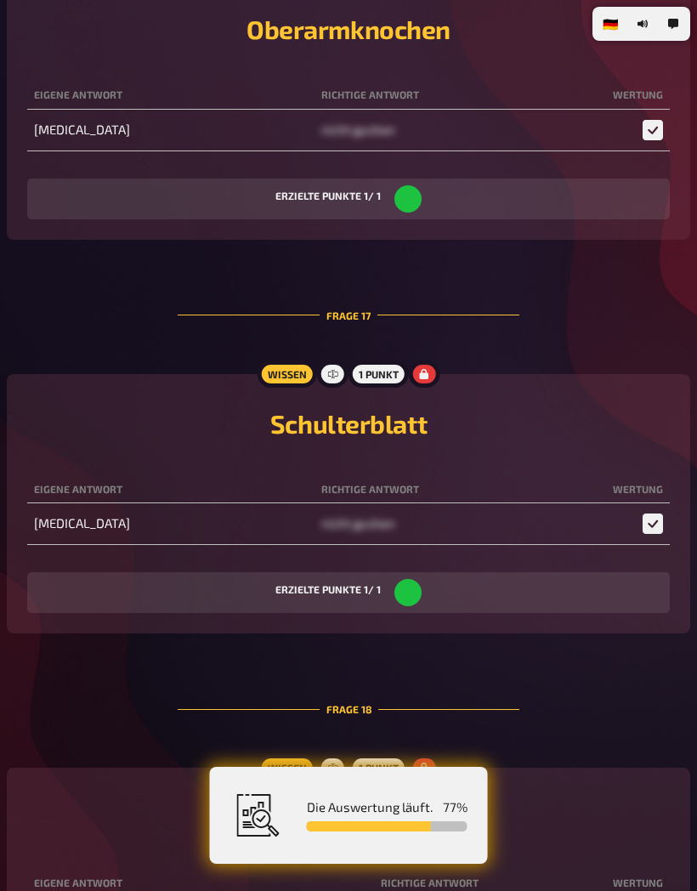
scroll to position [0, 0]
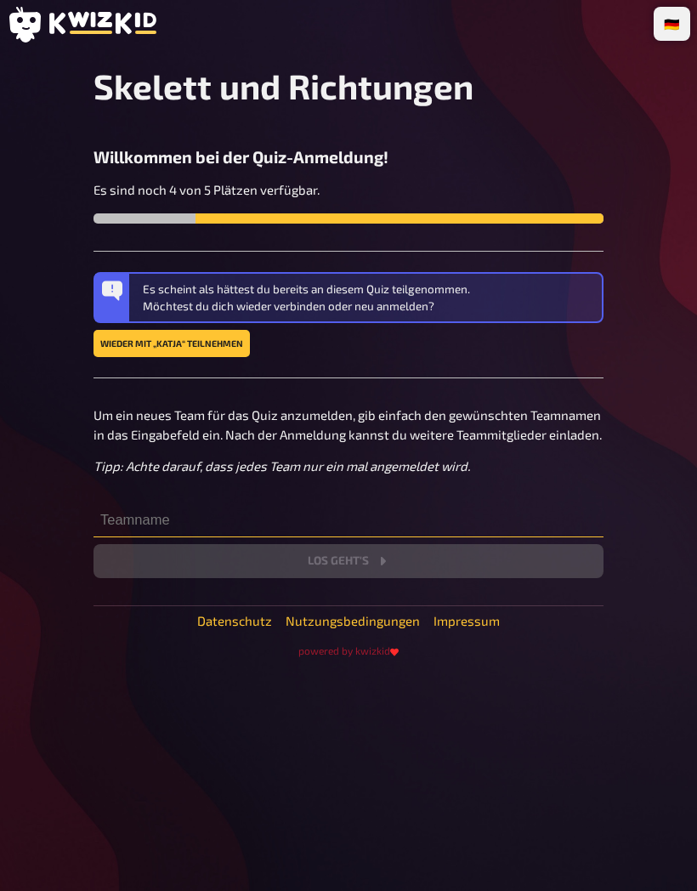
click at [384, 532] on input "text" at bounding box center [349, 521] width 510 height 34
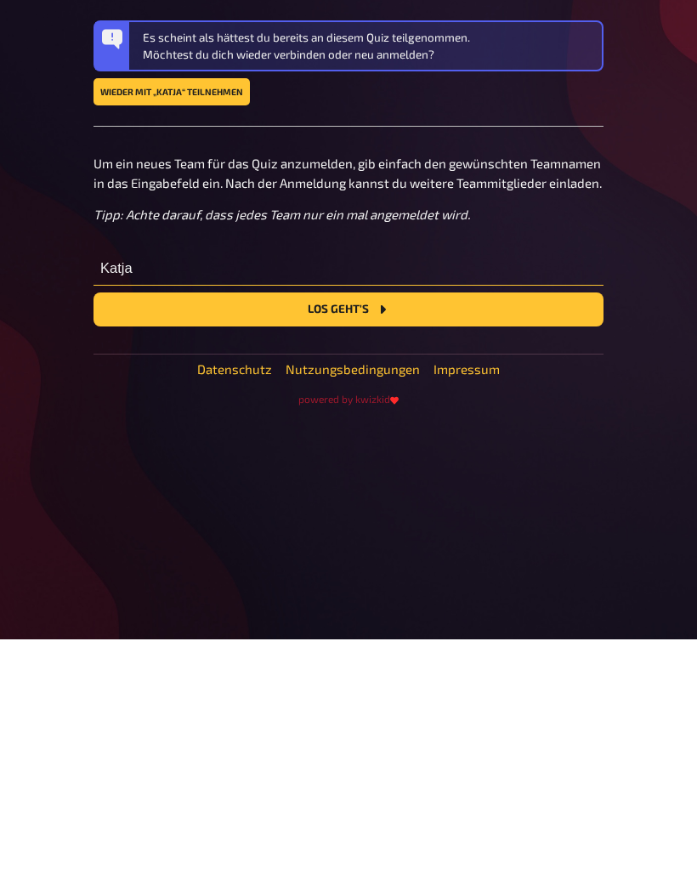
type input "Katja"
click at [500, 544] on button "Los geht's" at bounding box center [349, 561] width 510 height 34
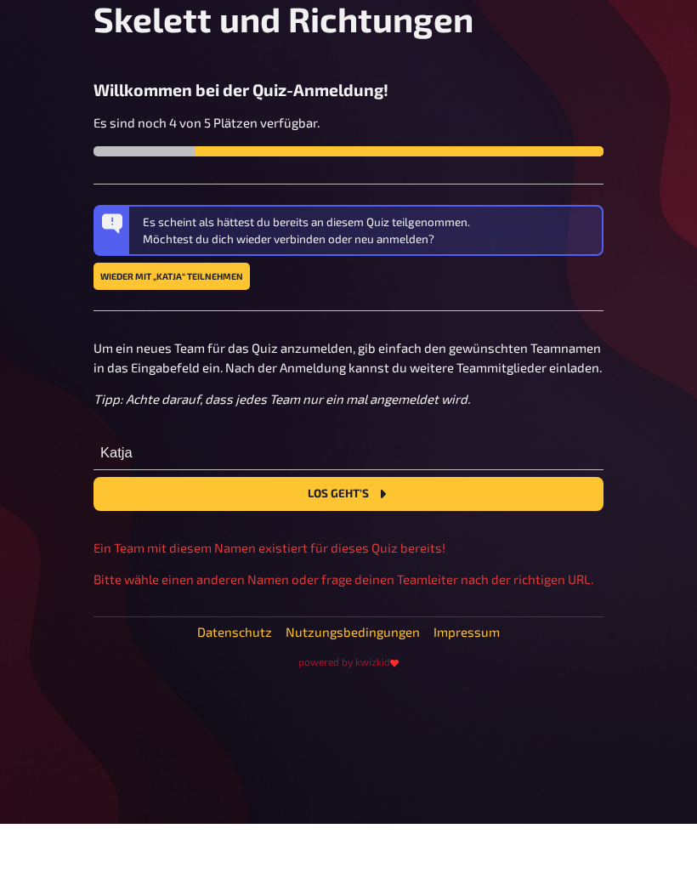
click at [217, 330] on link "Wieder mit „Katja“ teilnehmen" at bounding box center [172, 343] width 157 height 27
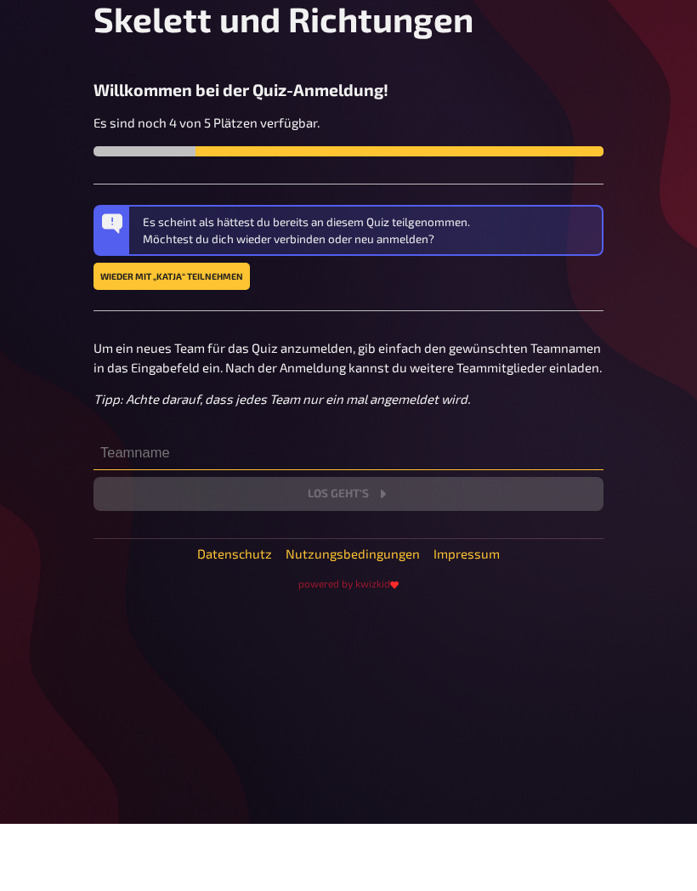
click at [344, 504] on input "text" at bounding box center [349, 521] width 510 height 34
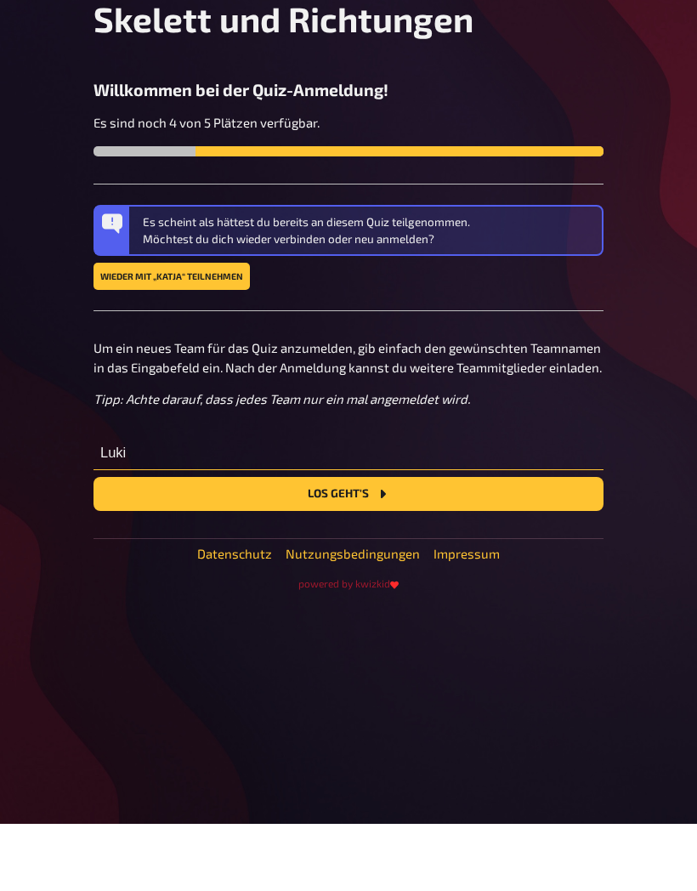
type input "Luki"
click at [492, 544] on button "Los geht's" at bounding box center [349, 561] width 510 height 34
